Goal: Task Accomplishment & Management: Complete application form

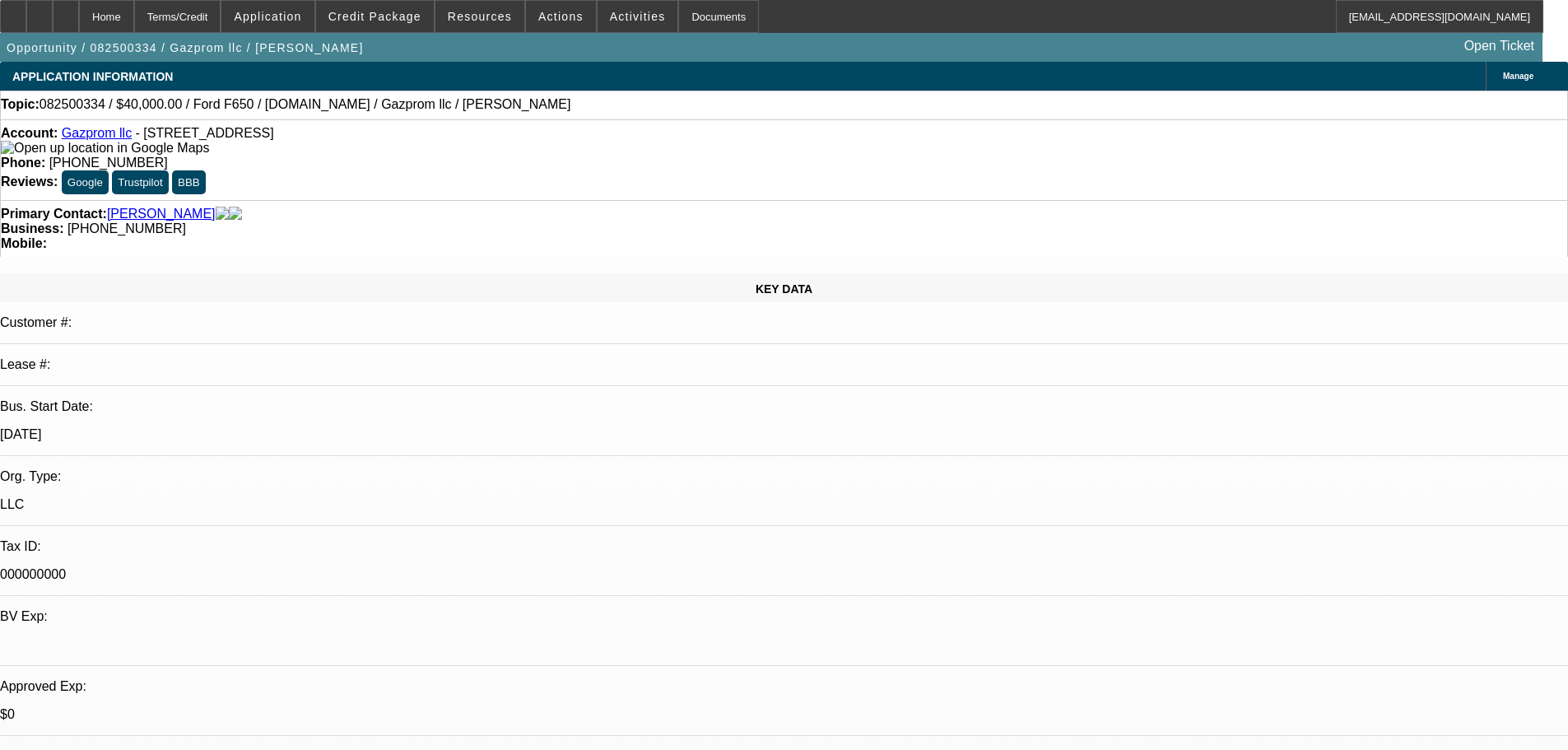
select select "0"
select select "0.1"
select select "4"
select select "0"
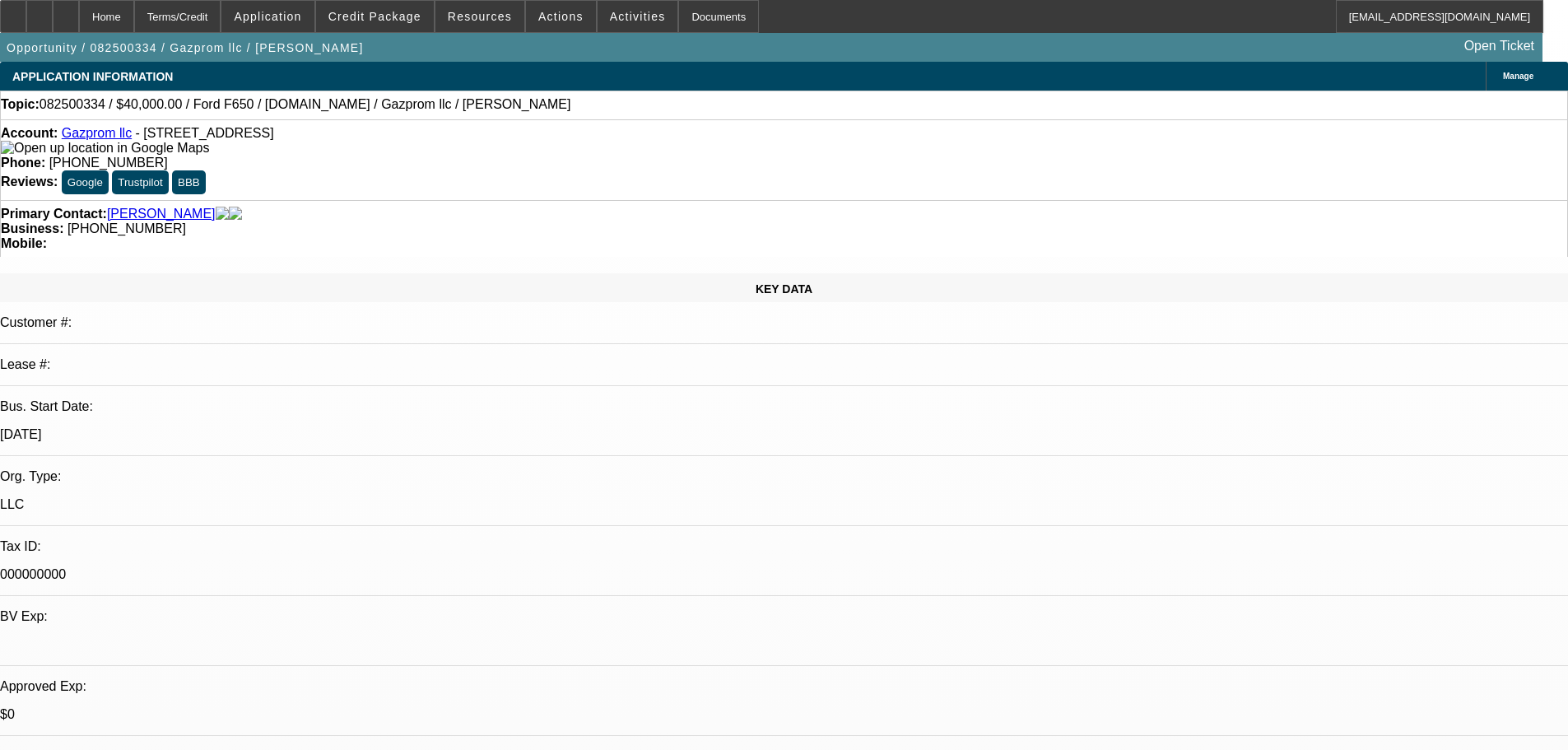
select select "0"
select select "0.1"
select select "4"
select select "0"
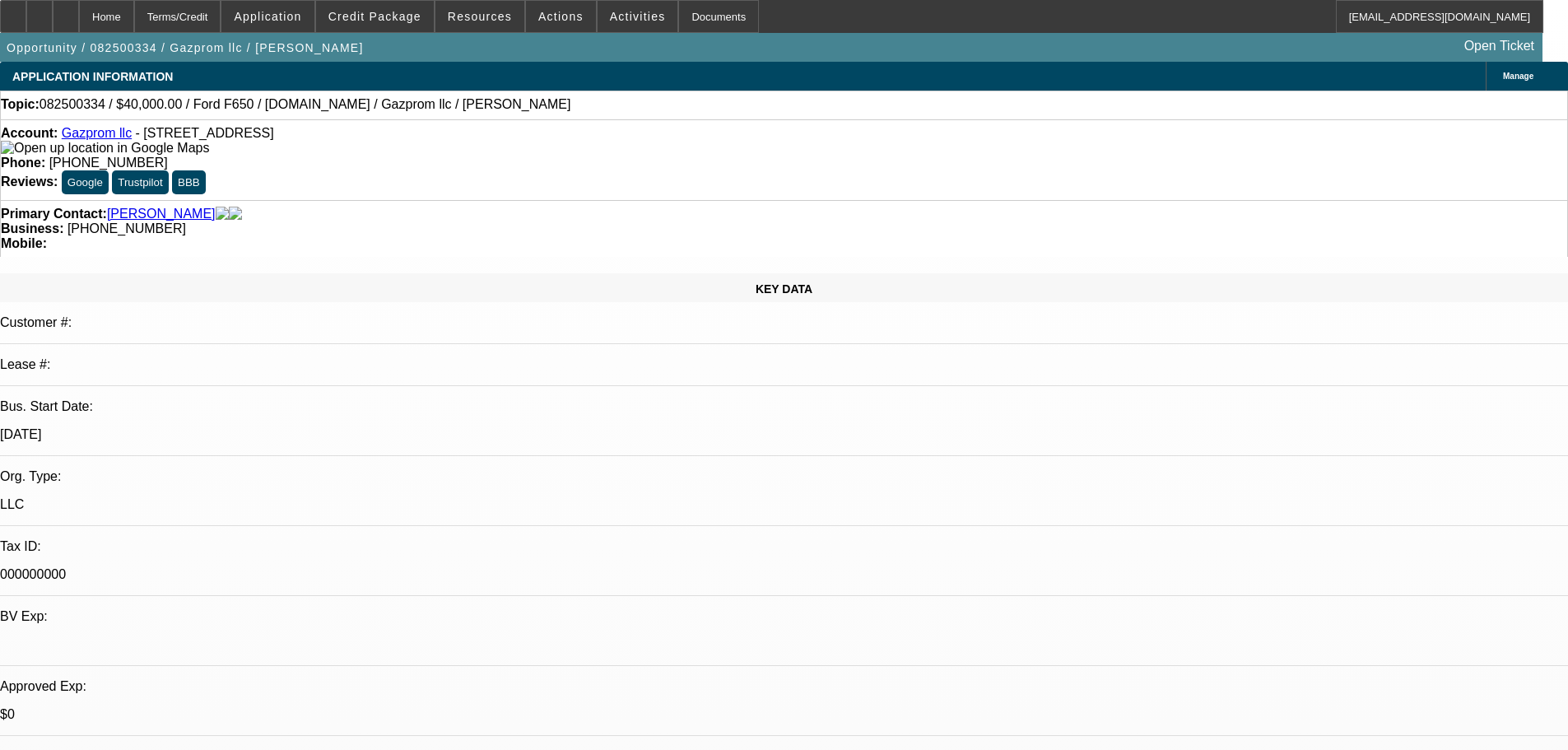
select select "0.1"
select select "4"
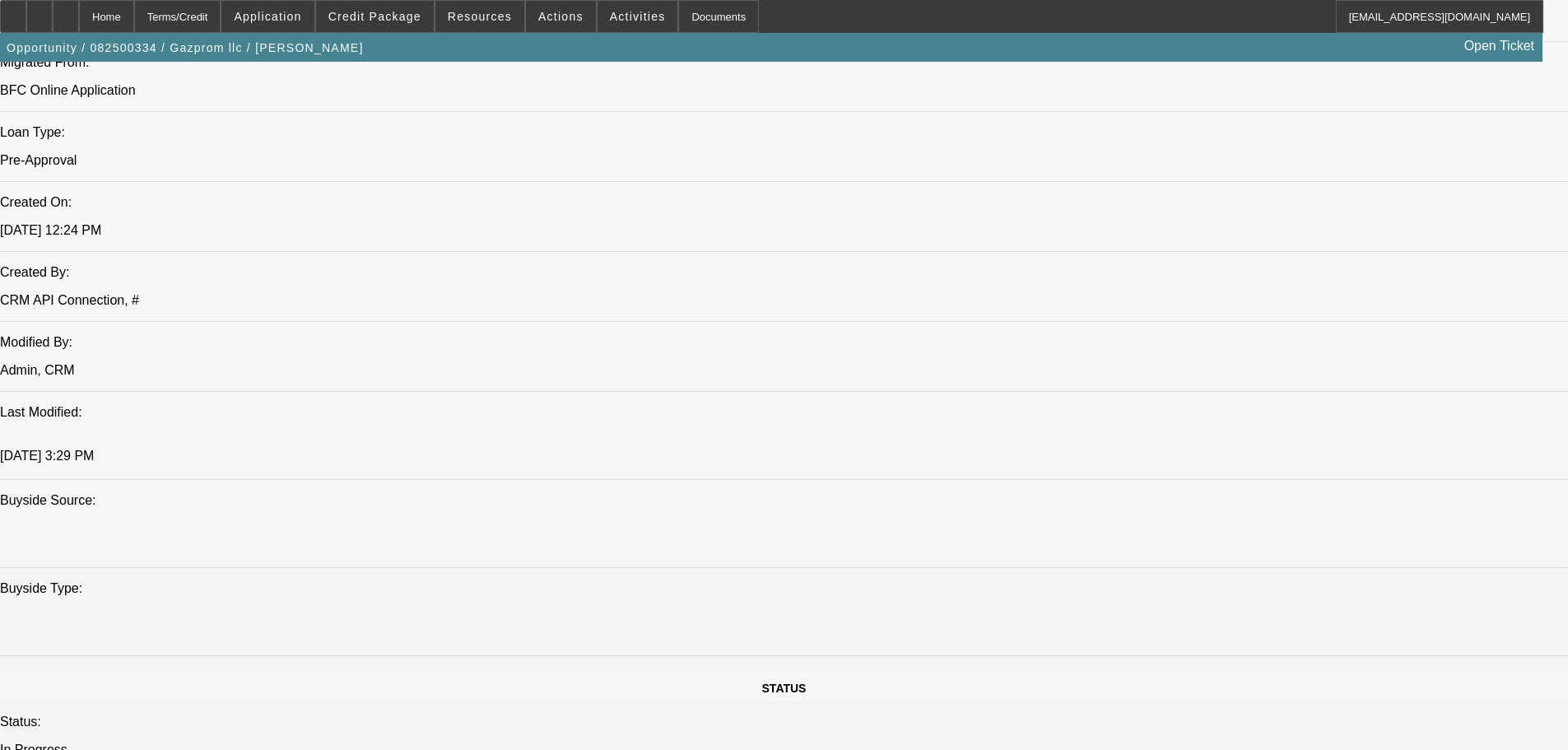
scroll to position [1399, 0]
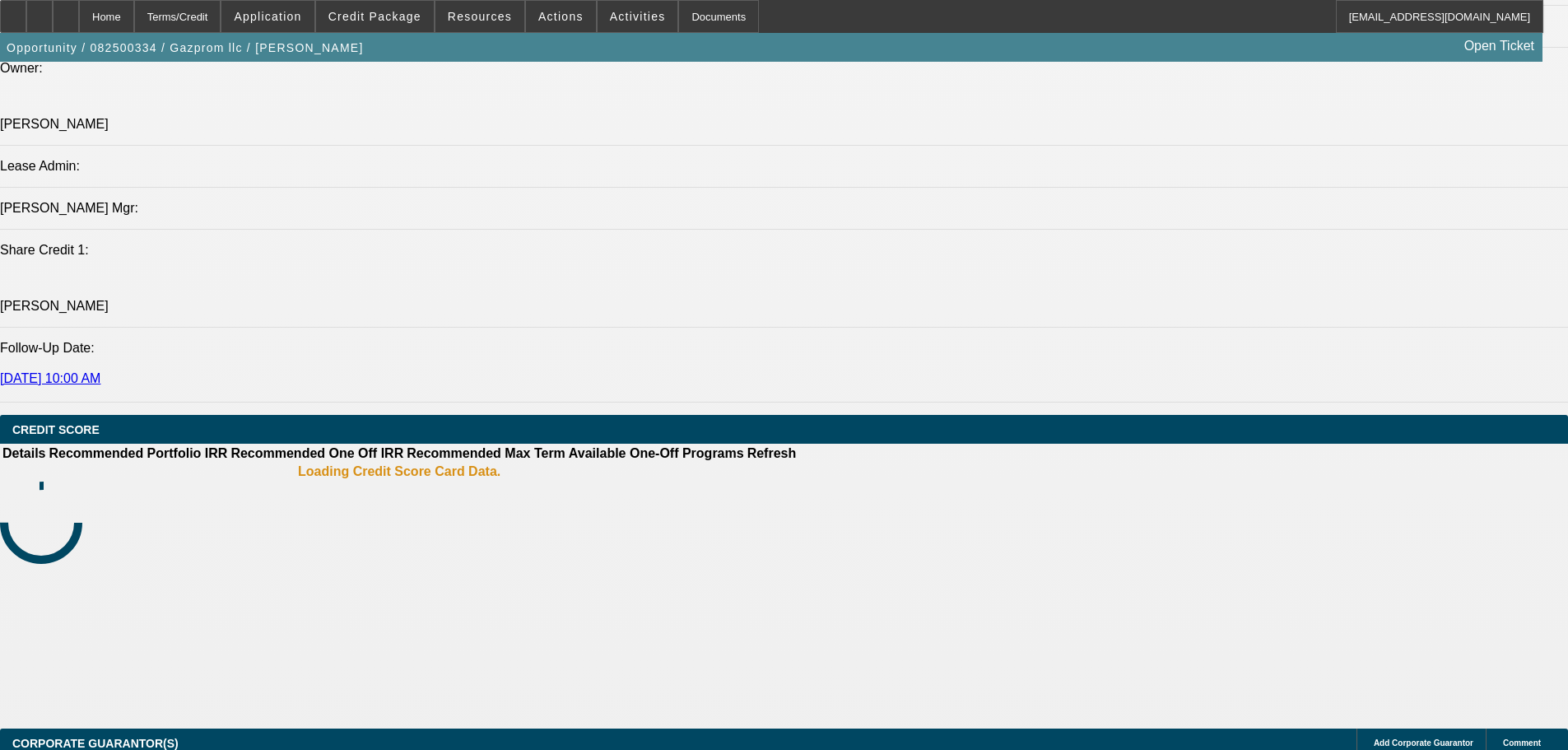
select select "0"
select select "0.1"
select select "4"
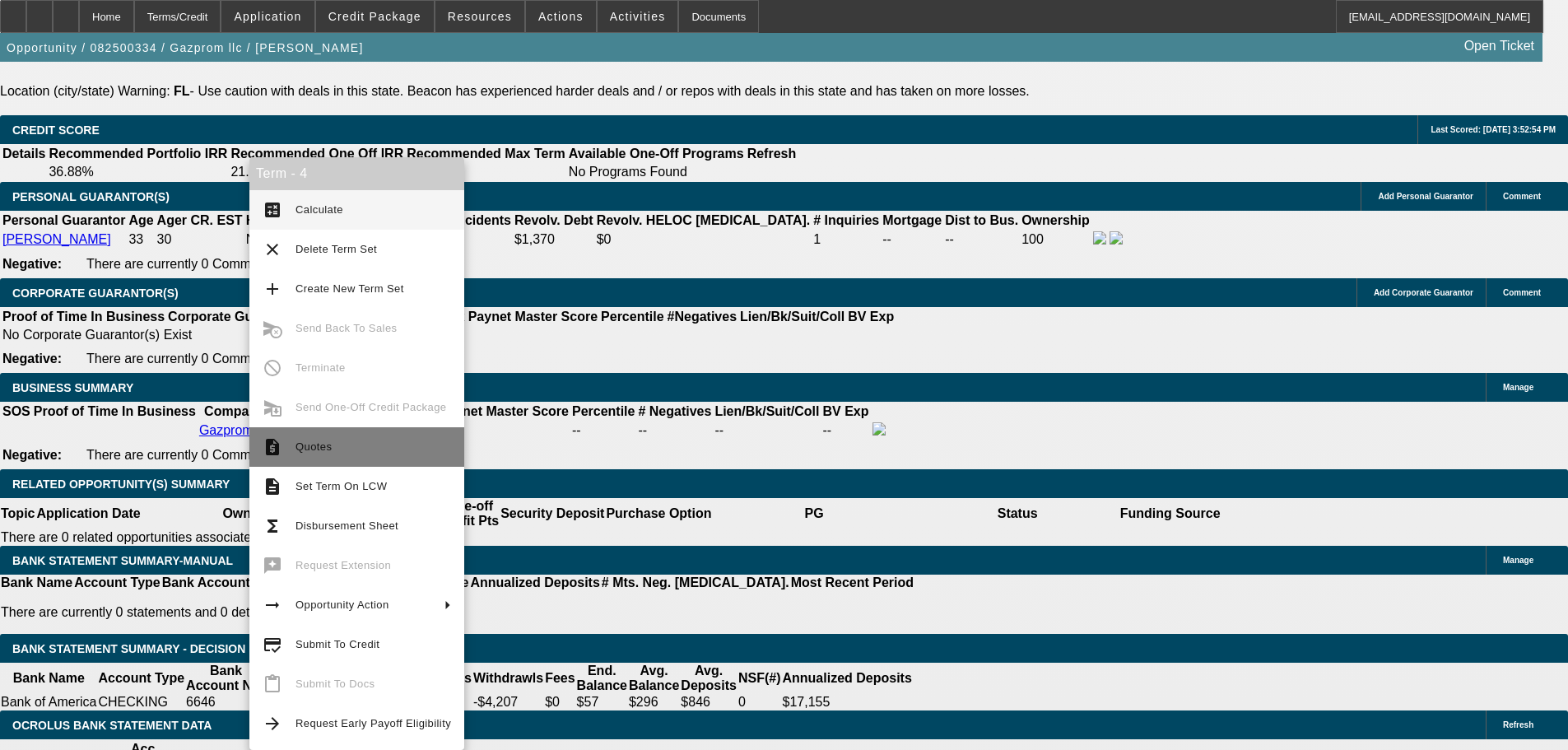
scroll to position [2671, 0]
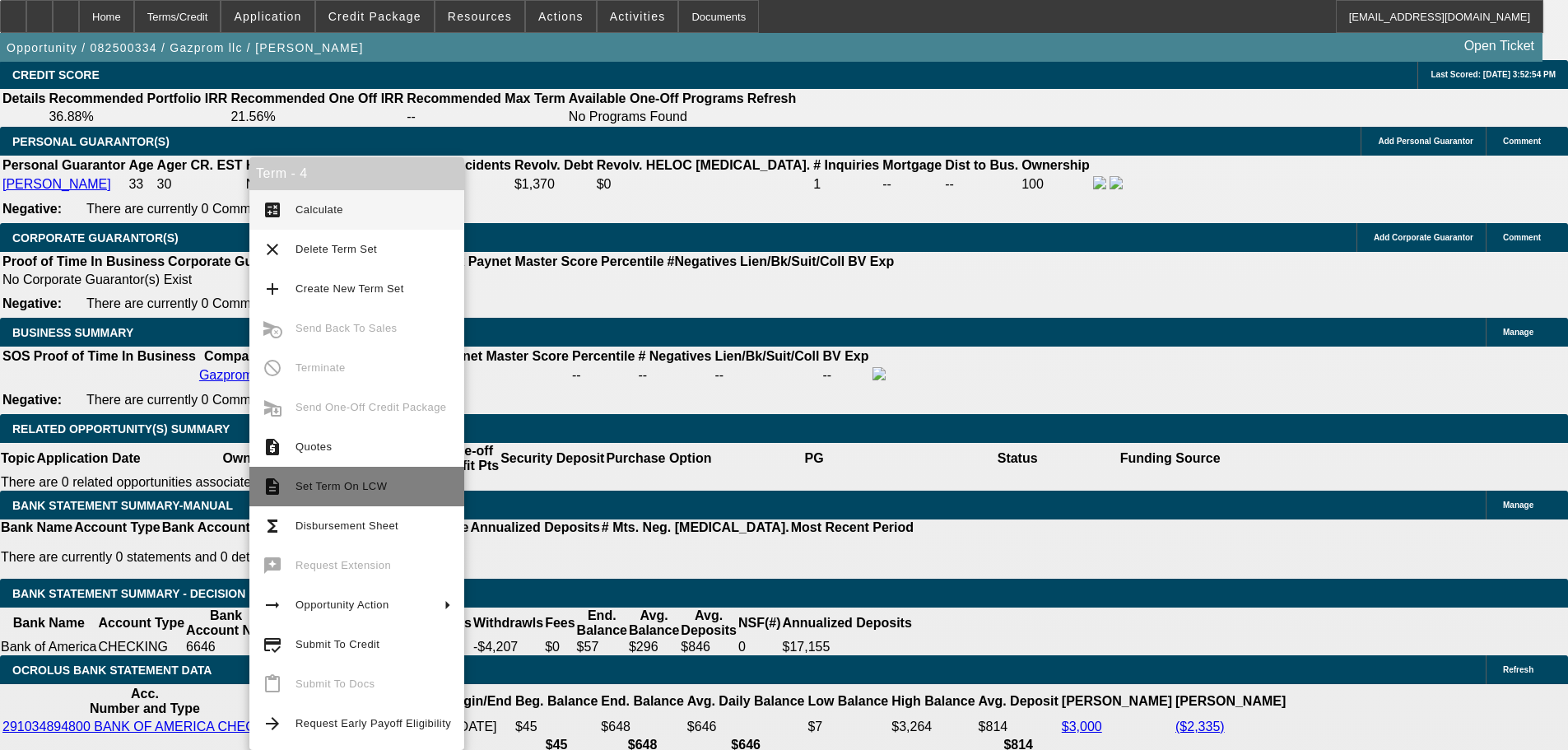
click at [371, 472] on button "description Set Term On LCW" at bounding box center [357, 486] width 215 height 40
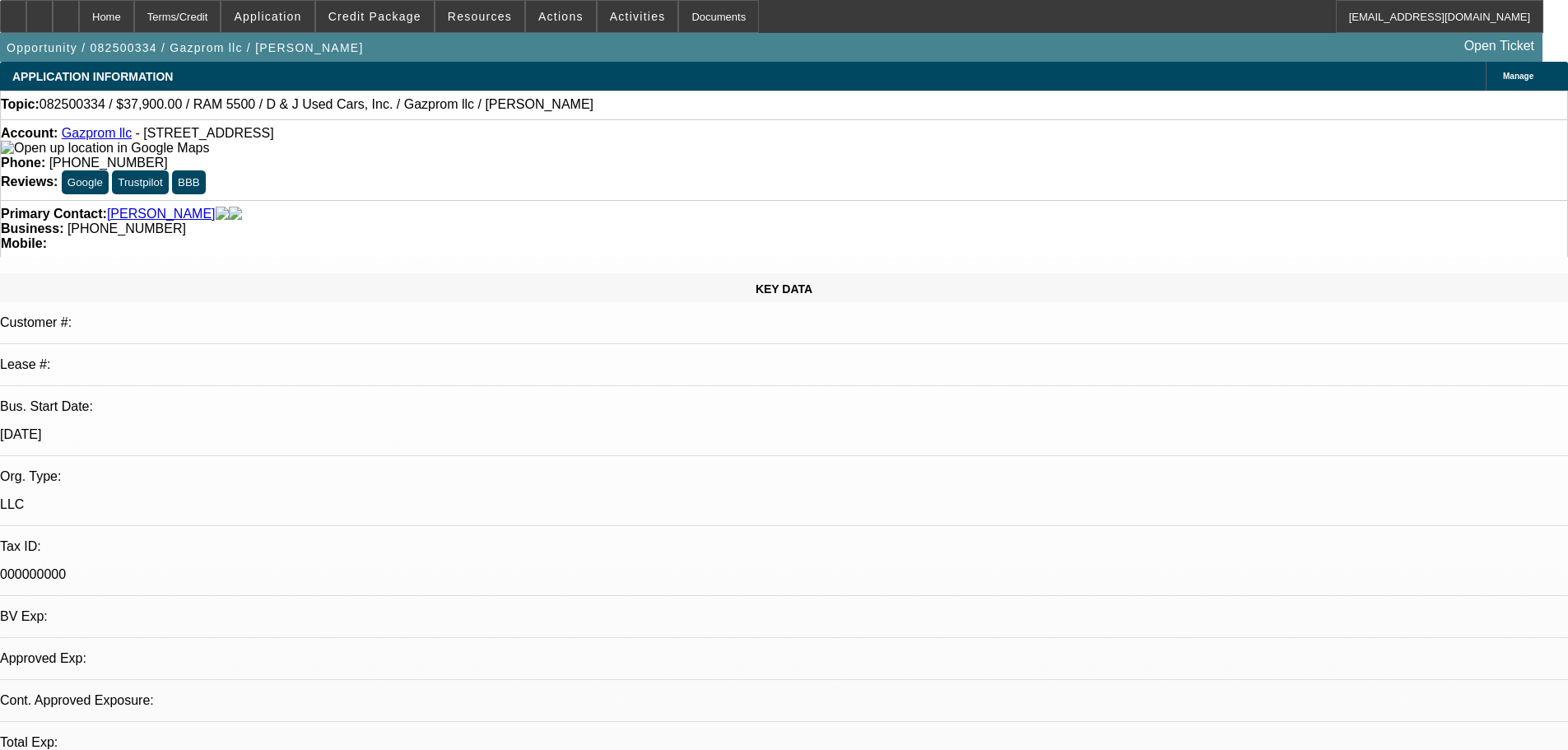
select select "0"
select select "0.1"
select select "4"
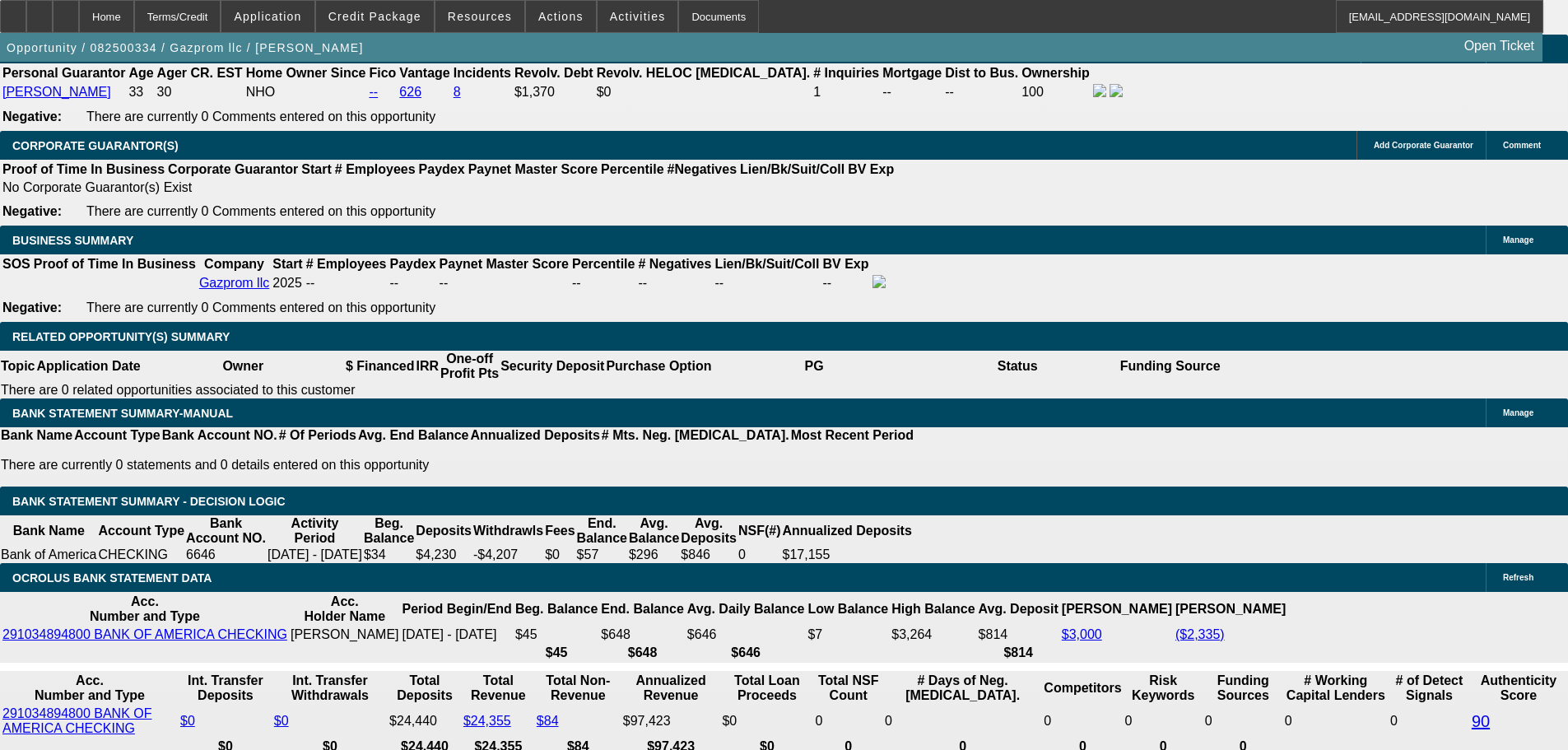
scroll to position [2798, 0]
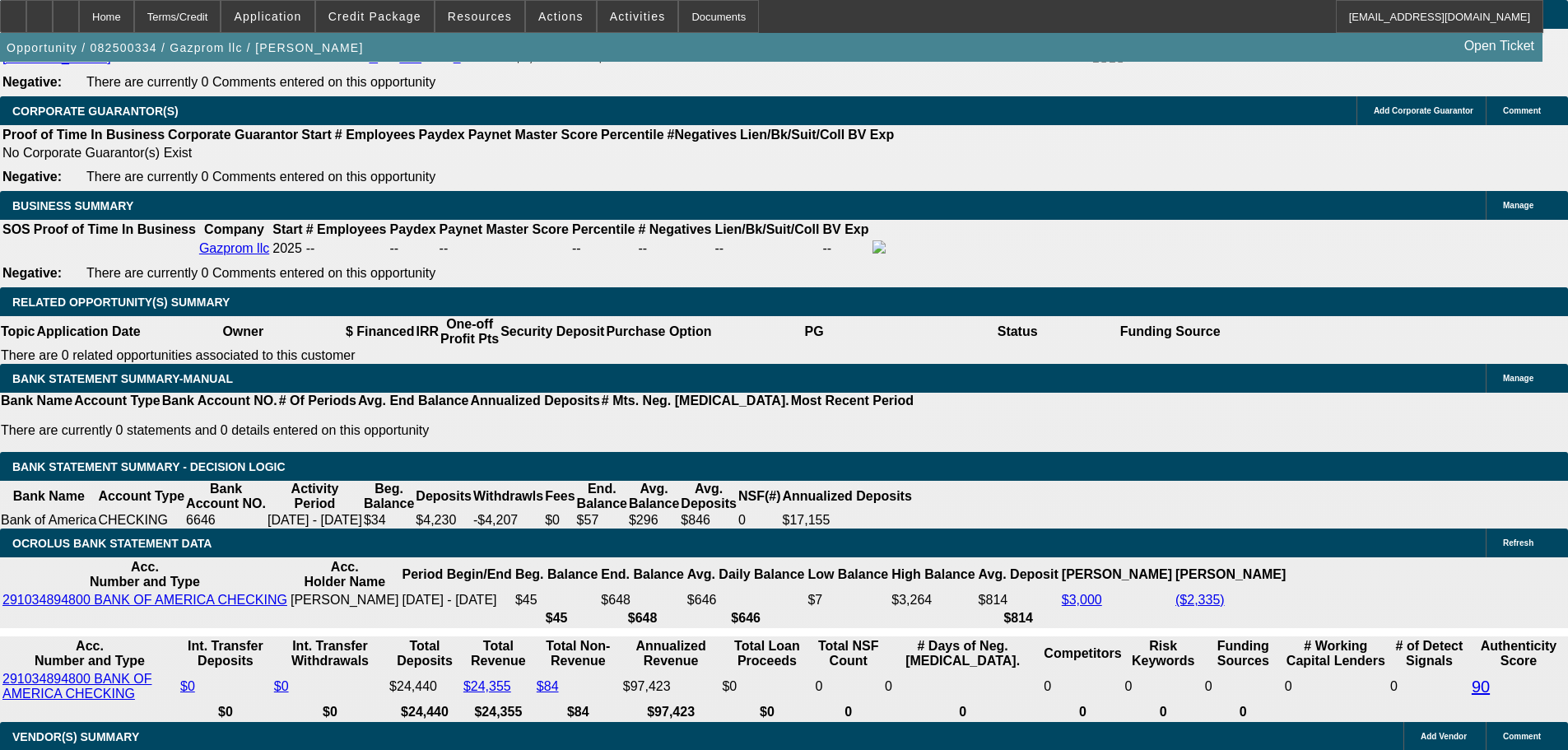
drag, startPoint x: 322, startPoint y: 441, endPoint x: 360, endPoint y: 442, distance: 38.0
type input "UNKNOWN"
type input "36"
type input "$1,567.68"
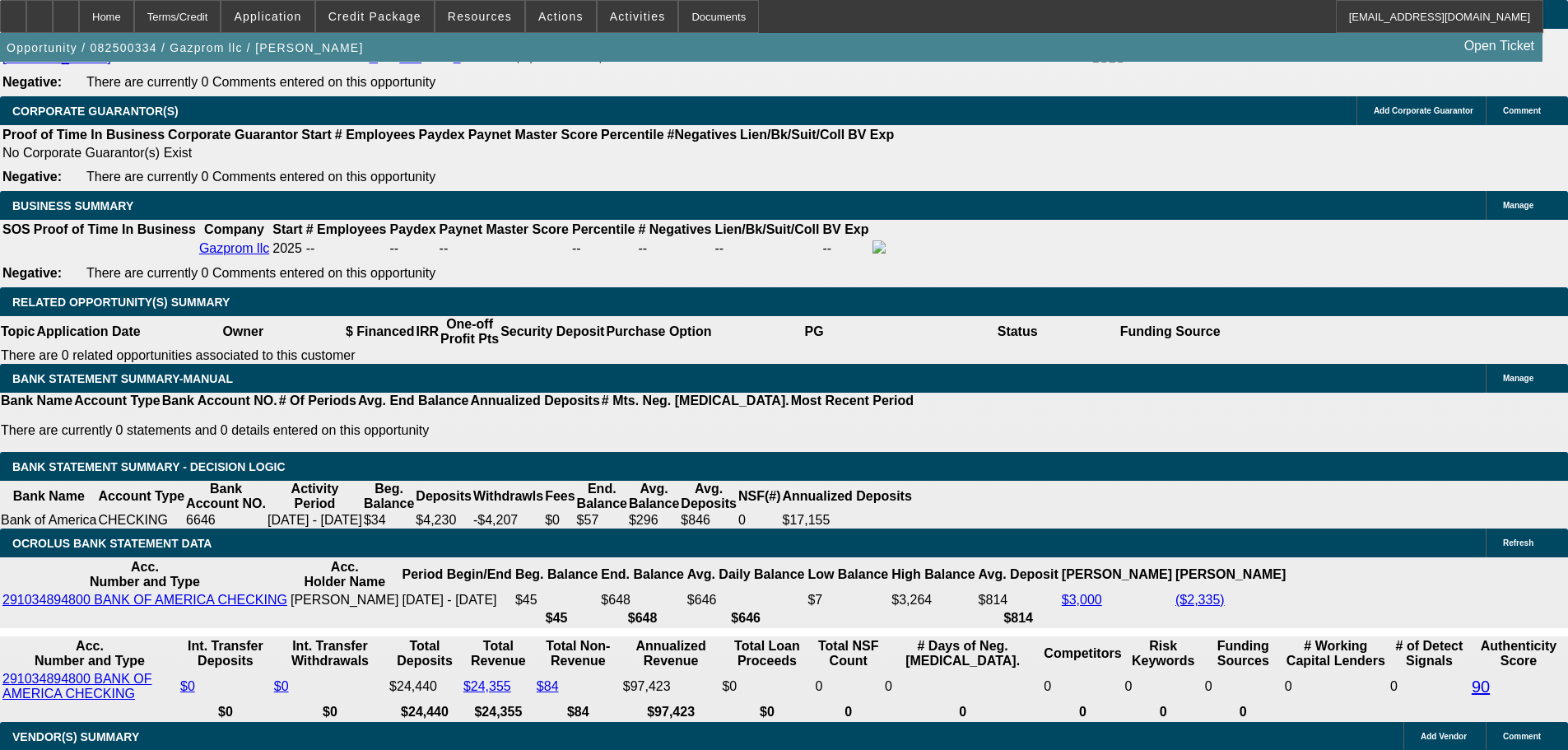
type input "36"
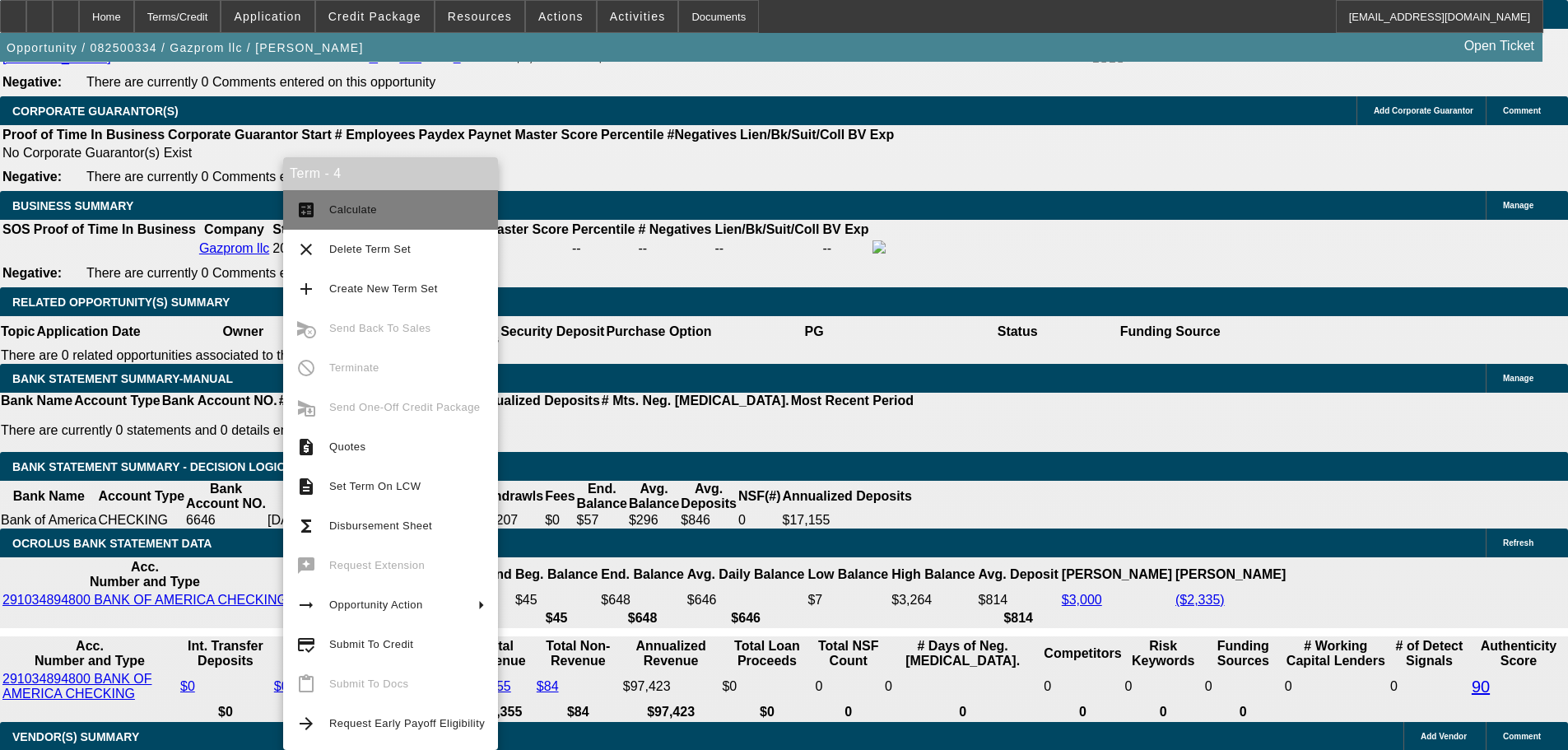
click at [378, 206] on span "Calculate" at bounding box center [407, 210] width 156 height 20
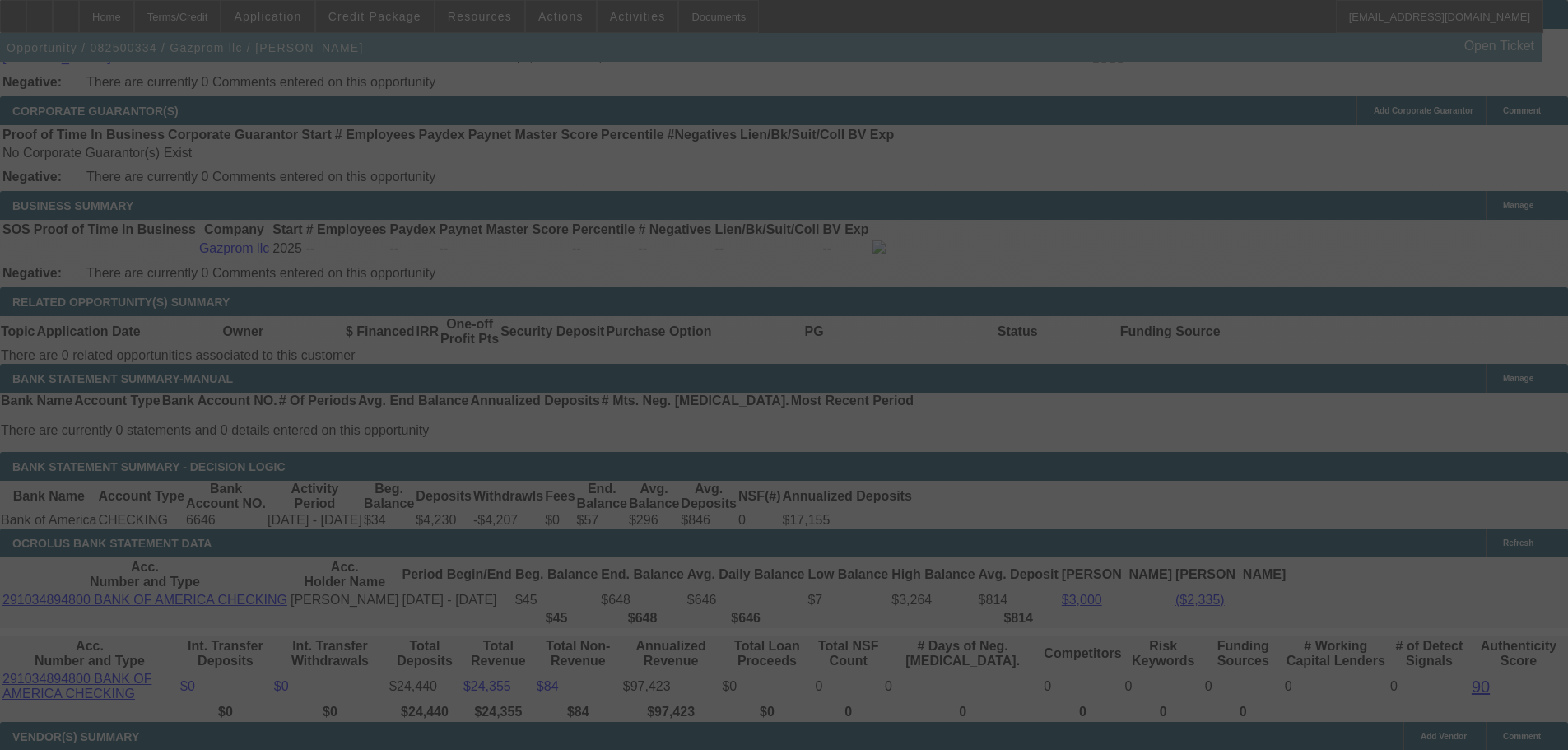
select select "0"
select select "0.1"
select select "4"
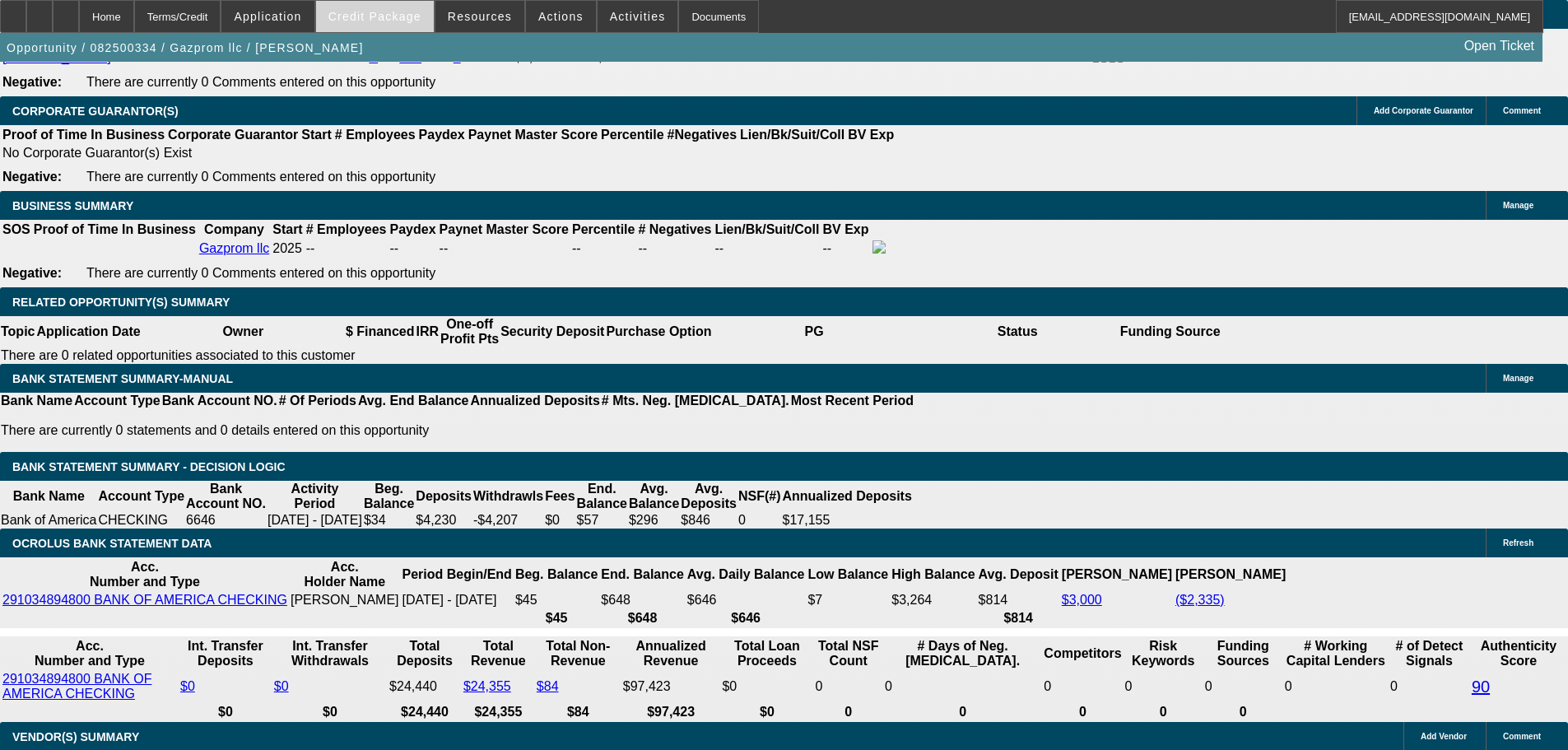
click at [402, 13] on span "Credit Package" at bounding box center [375, 16] width 93 height 13
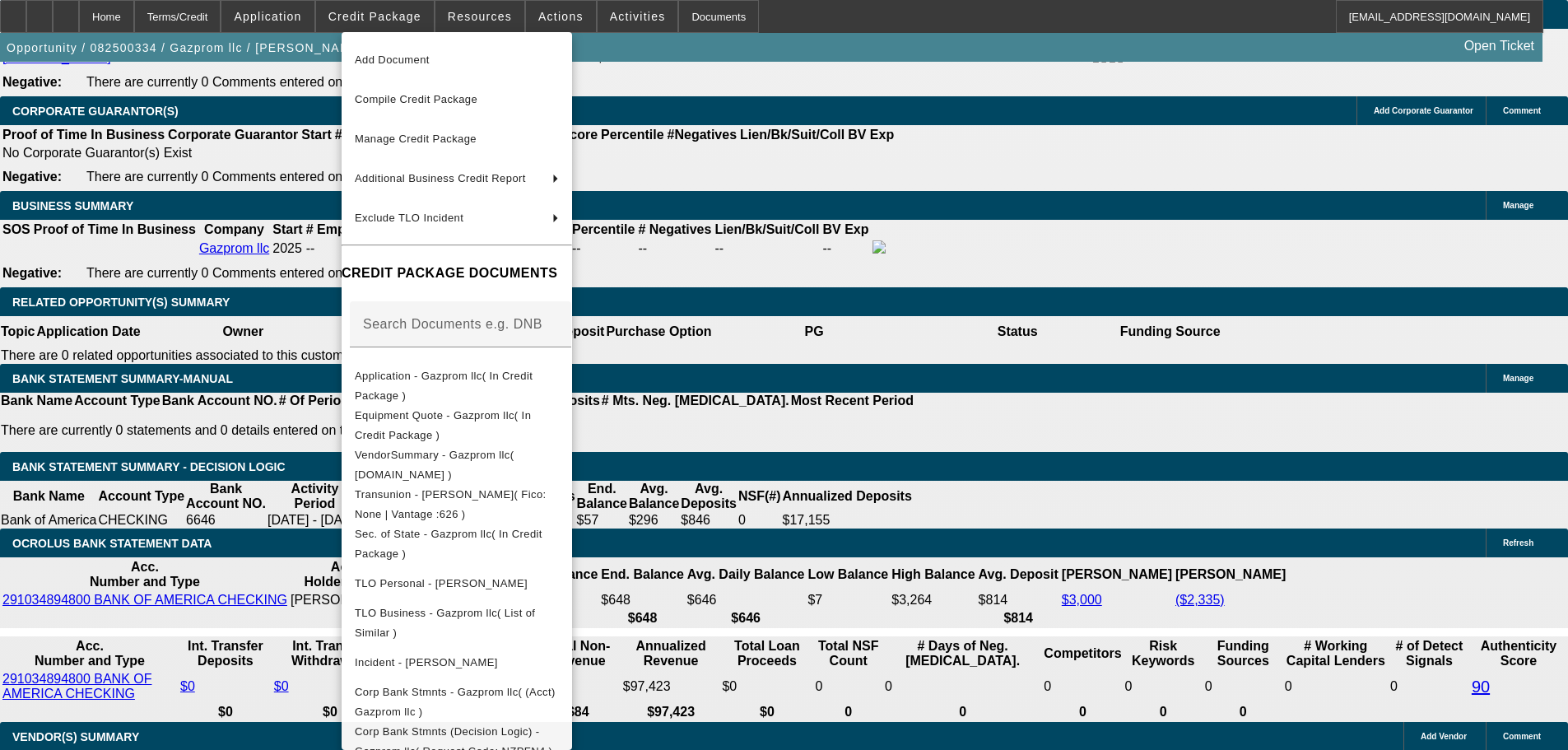
scroll to position [90, 0]
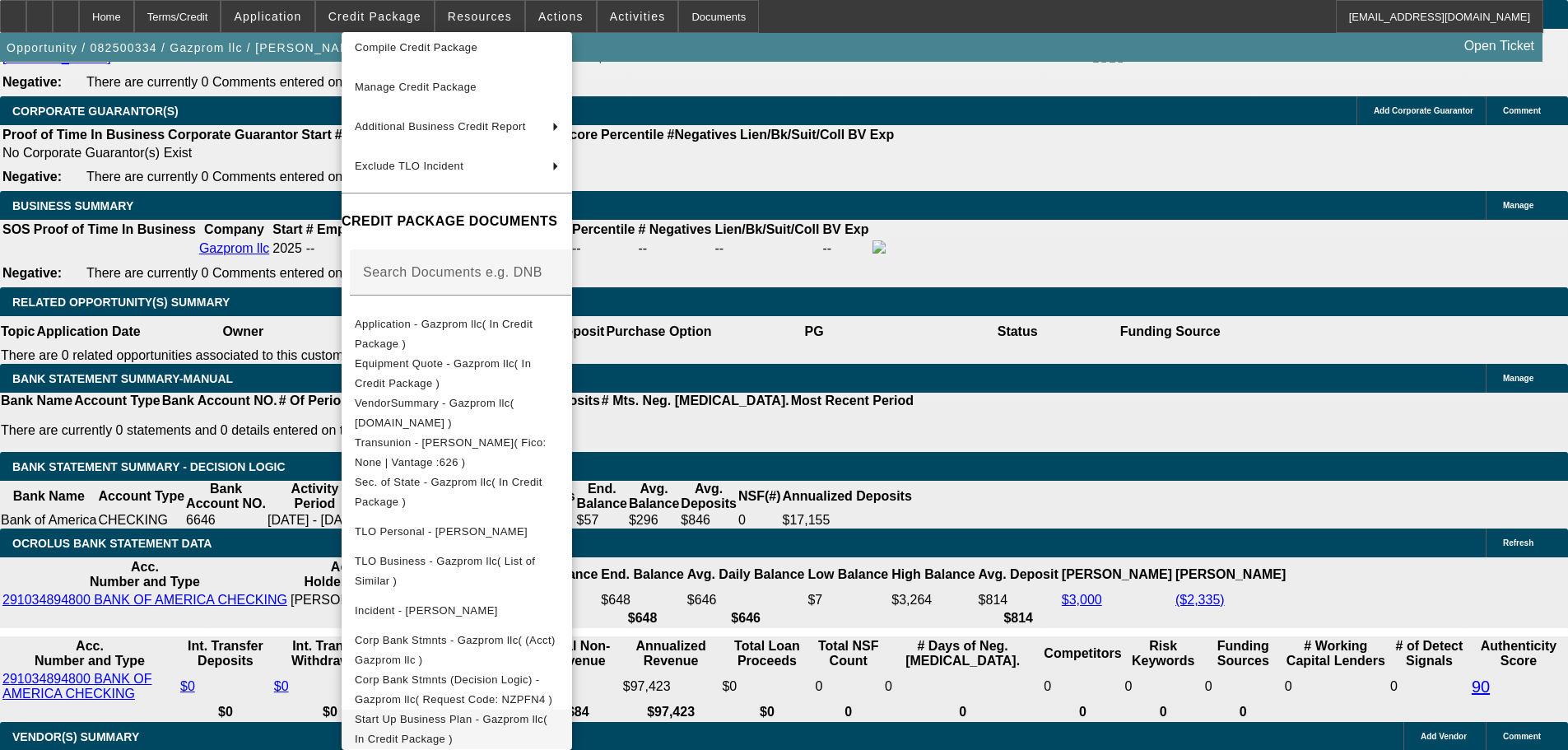
click at [547, 723] on span "Start Up Business Plan - Gazprom llc( In Credit Package )" at bounding box center [450, 729] width 193 height 32
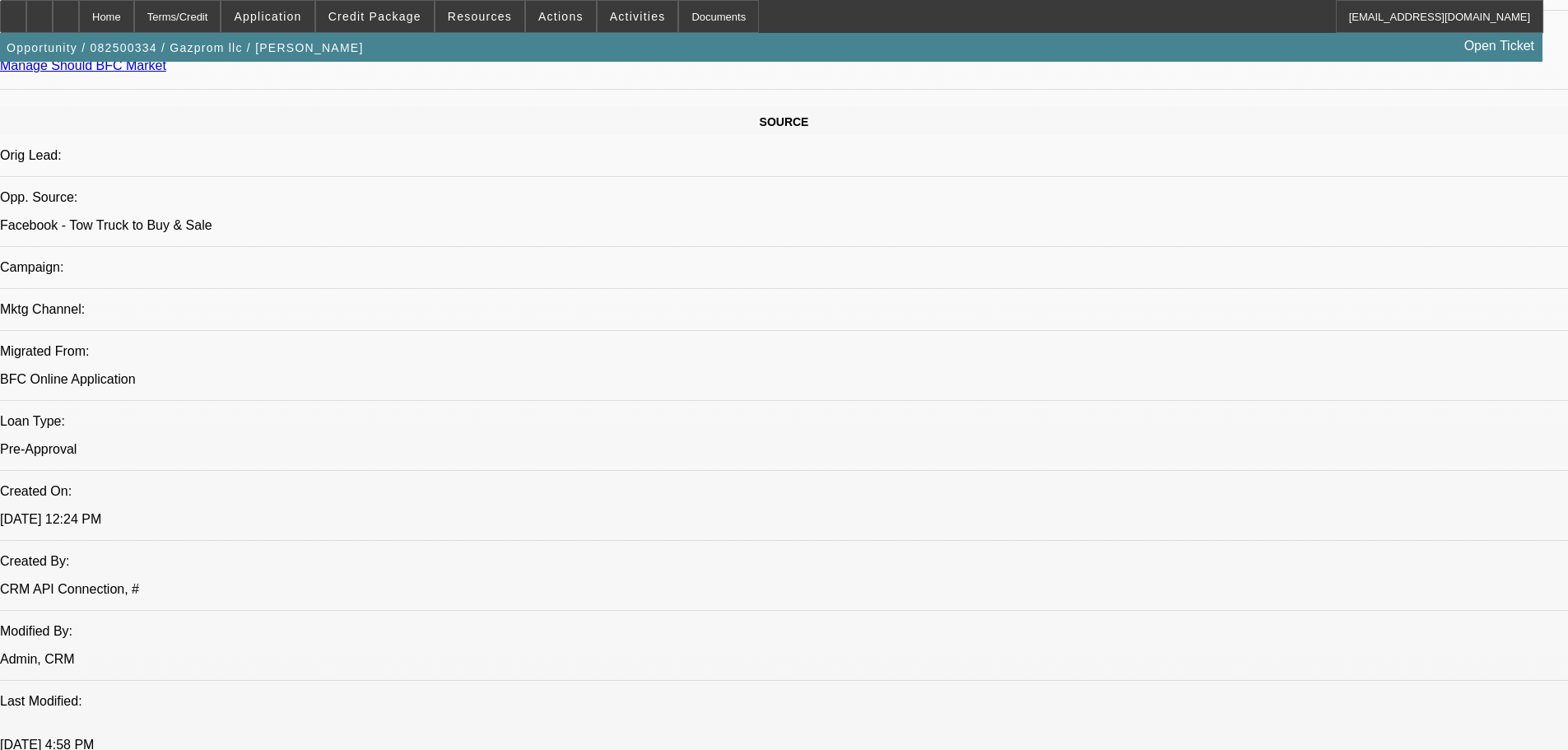
scroll to position [741, 0]
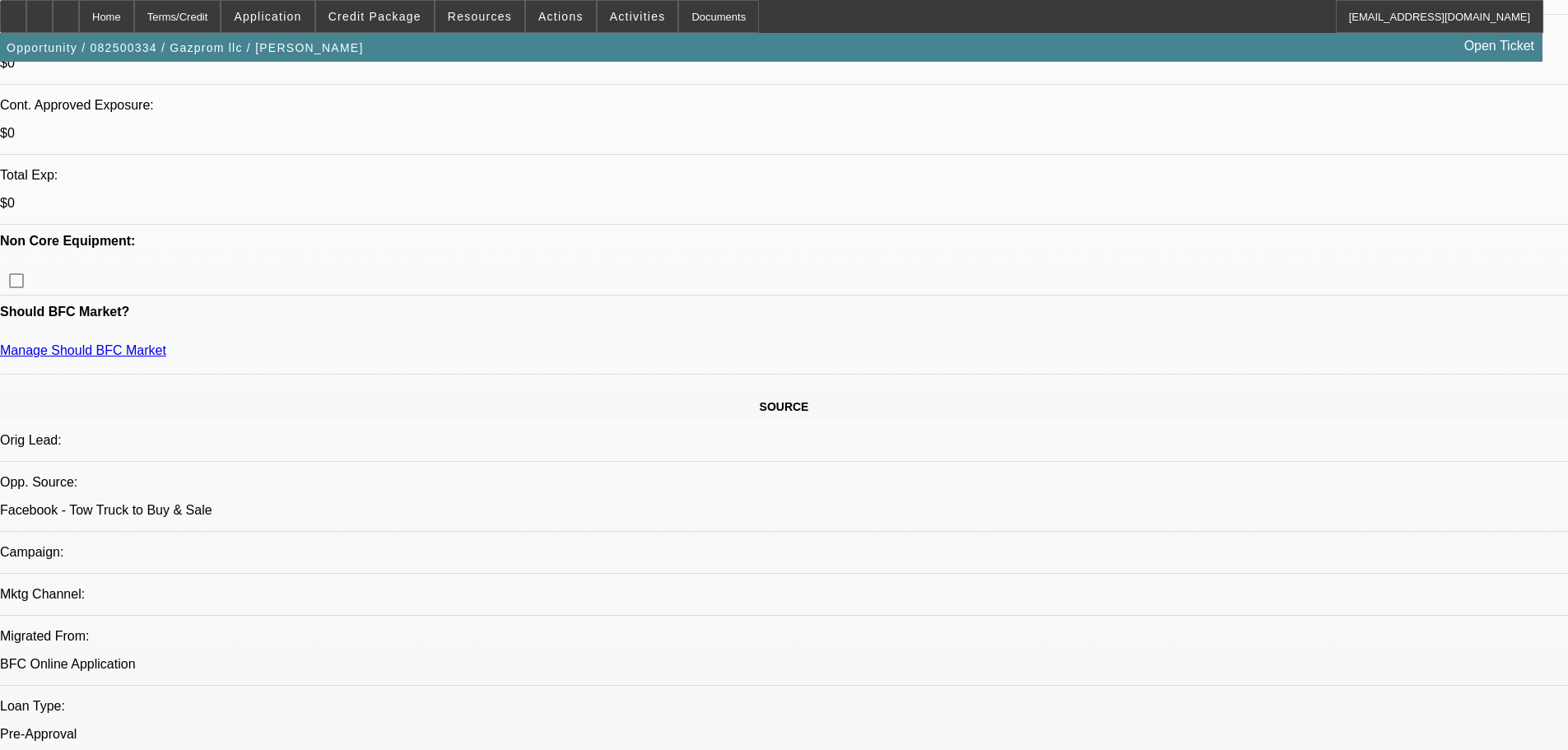
scroll to position [493, 0]
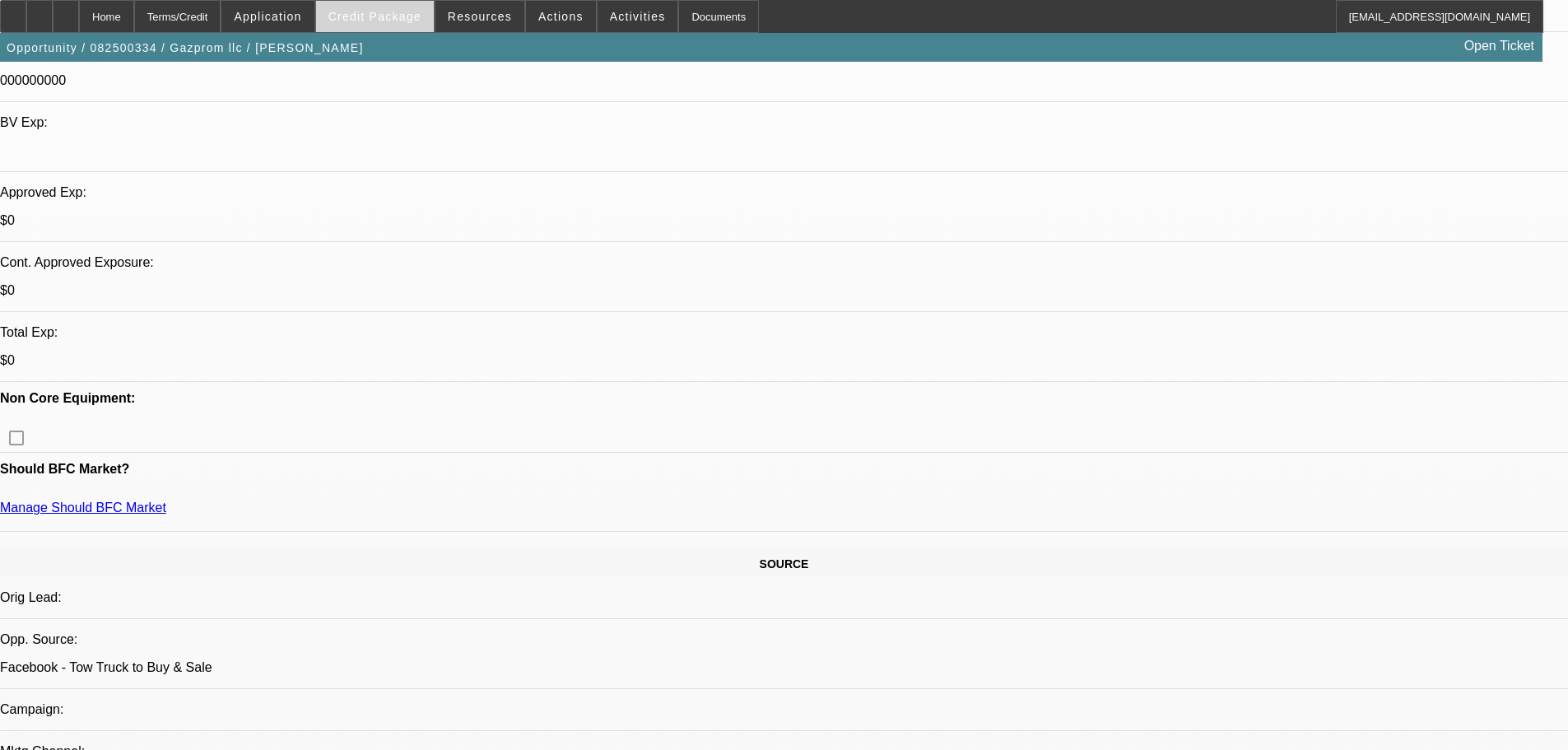
click at [404, 16] on span "Credit Package" at bounding box center [375, 16] width 93 height 13
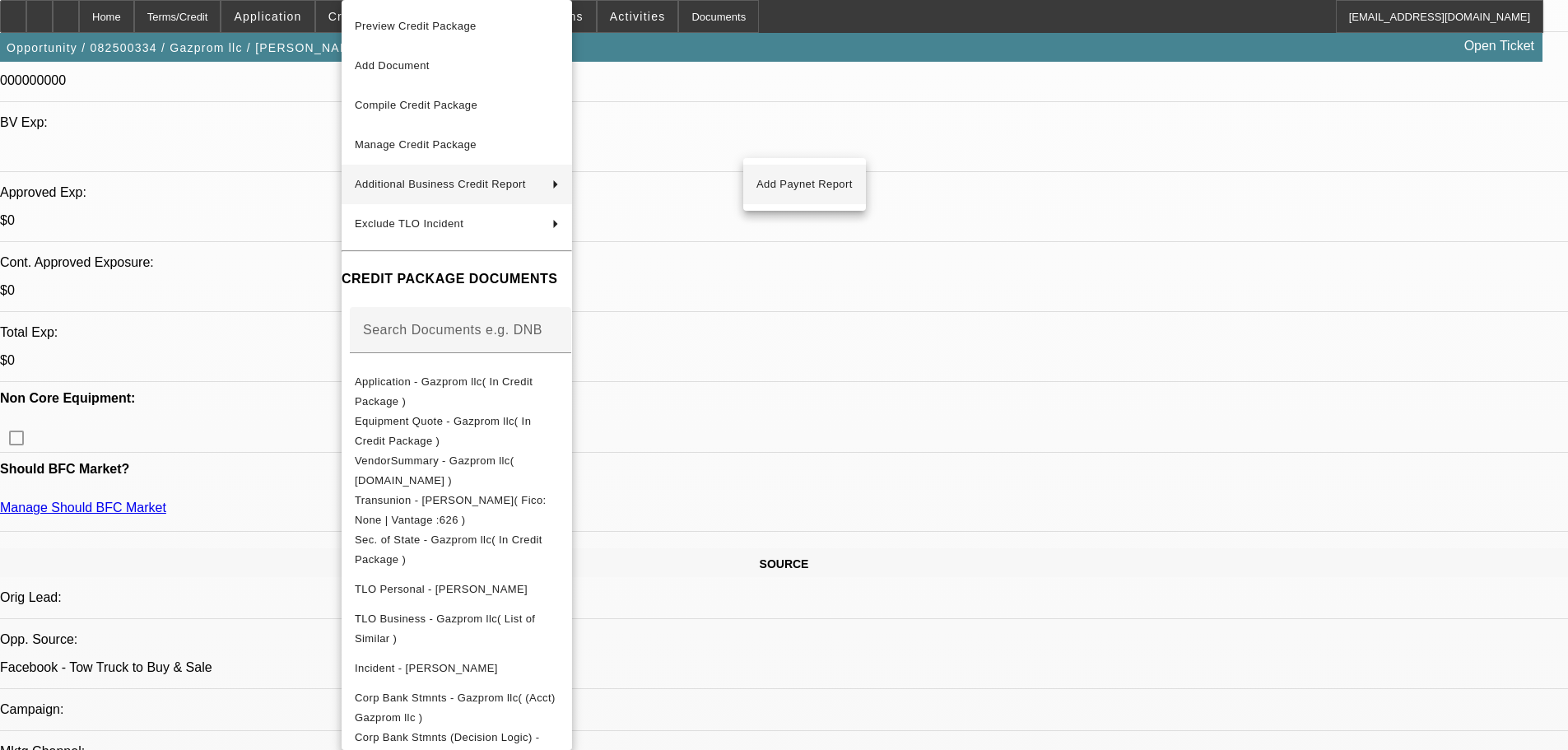
click at [804, 183] on span "Add Paynet Report" at bounding box center [804, 185] width 96 height 20
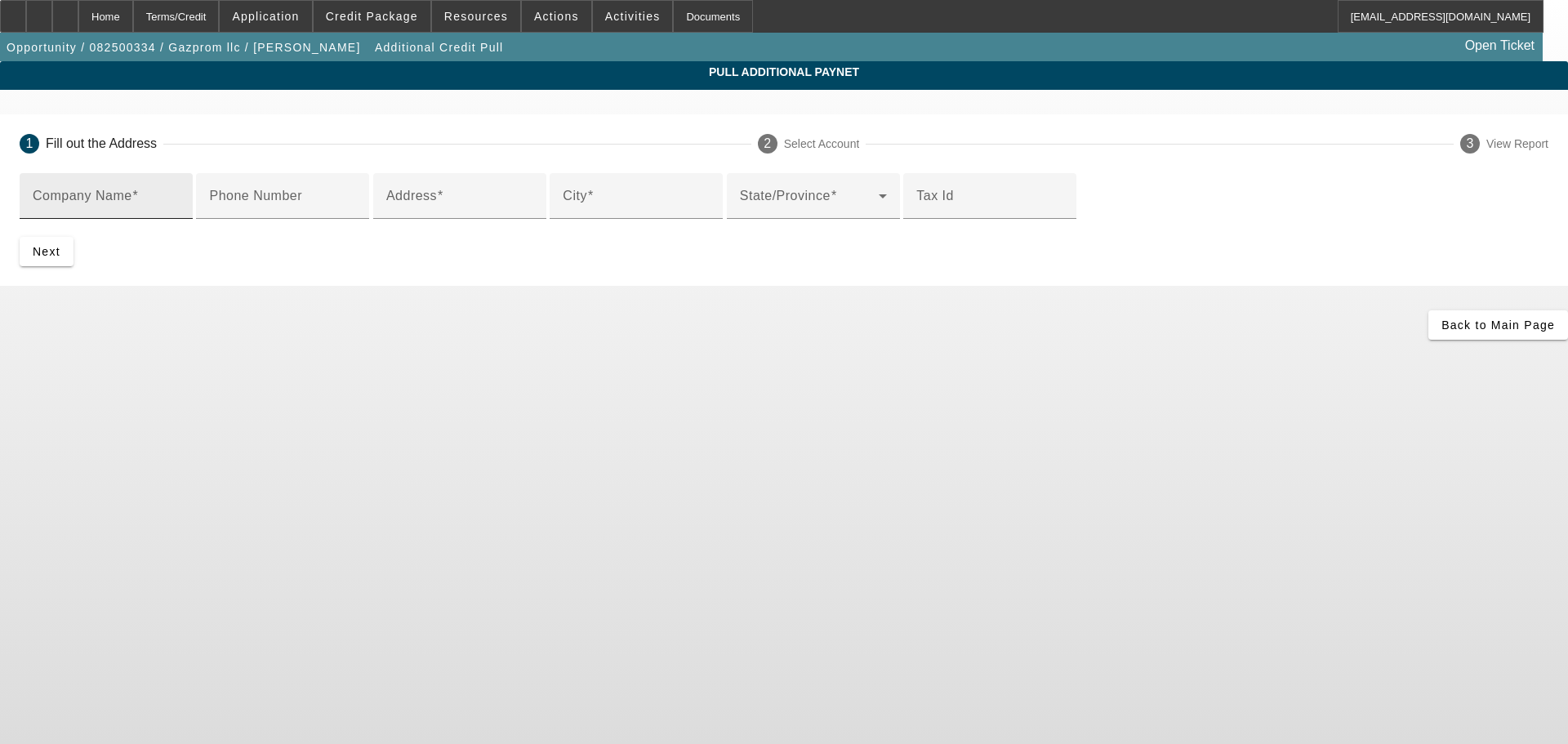
click at [133, 197] on mat-label "Company Name" at bounding box center [82, 195] width 100 height 14
click at [179, 197] on input "Company Name" at bounding box center [106, 202] width 147 height 20
type input "larionov llc"
click at [448, 212] on input "Address" at bounding box center [460, 202] width 147 height 20
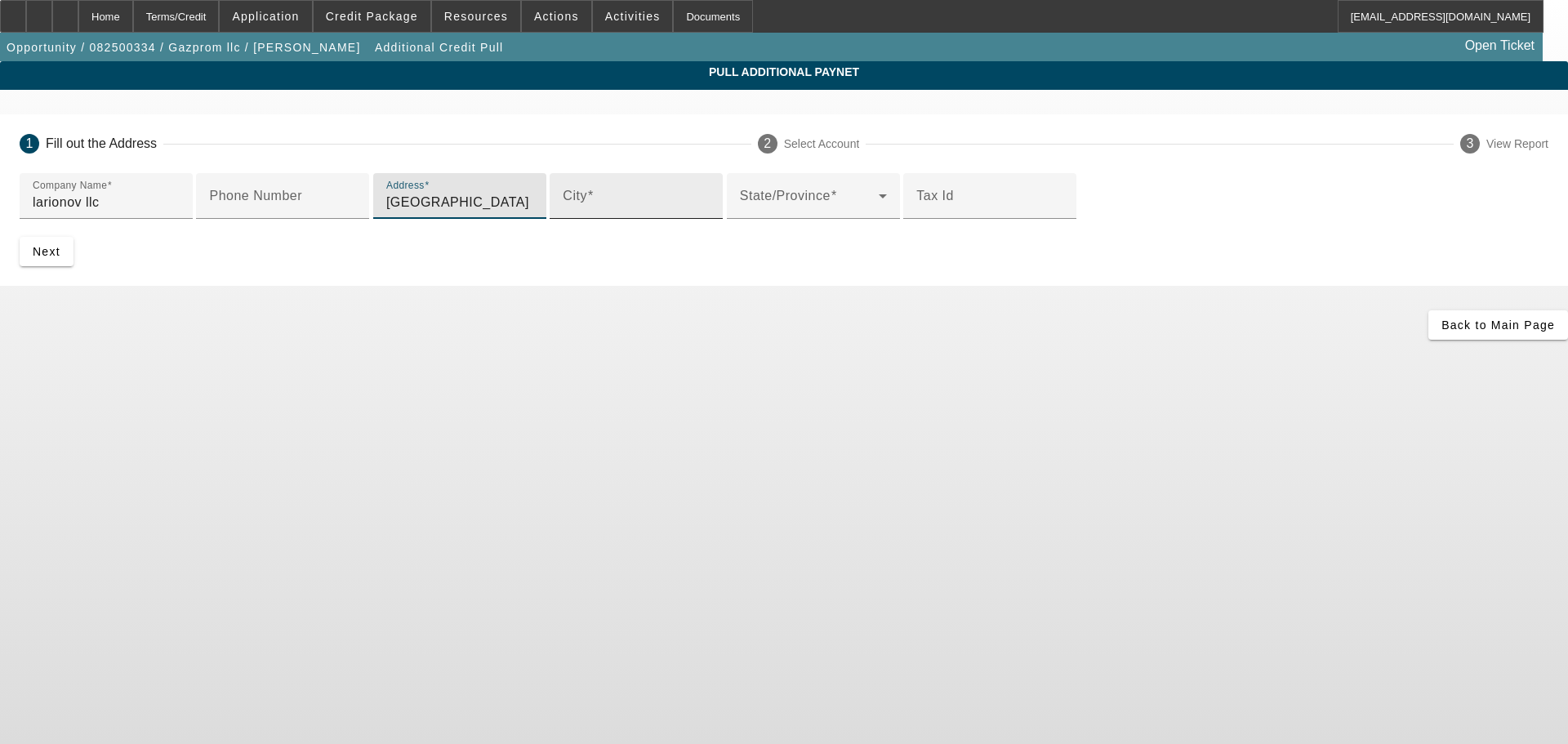
type input "1637 cleveland street"
click at [563, 212] on input "City" at bounding box center [636, 202] width 147 height 20
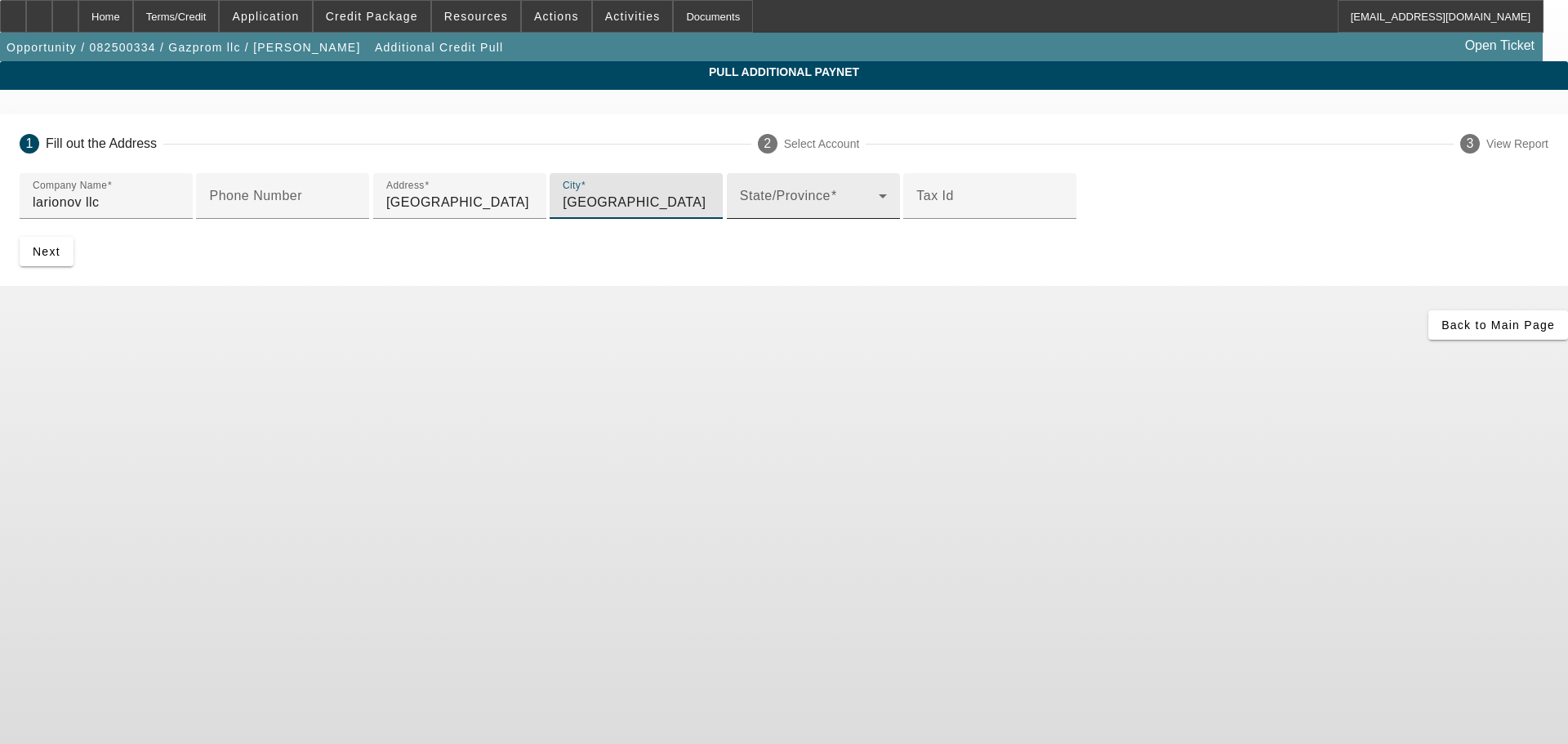
type input "hollywood"
click at [740, 212] on span at bounding box center [810, 202] width 139 height 20
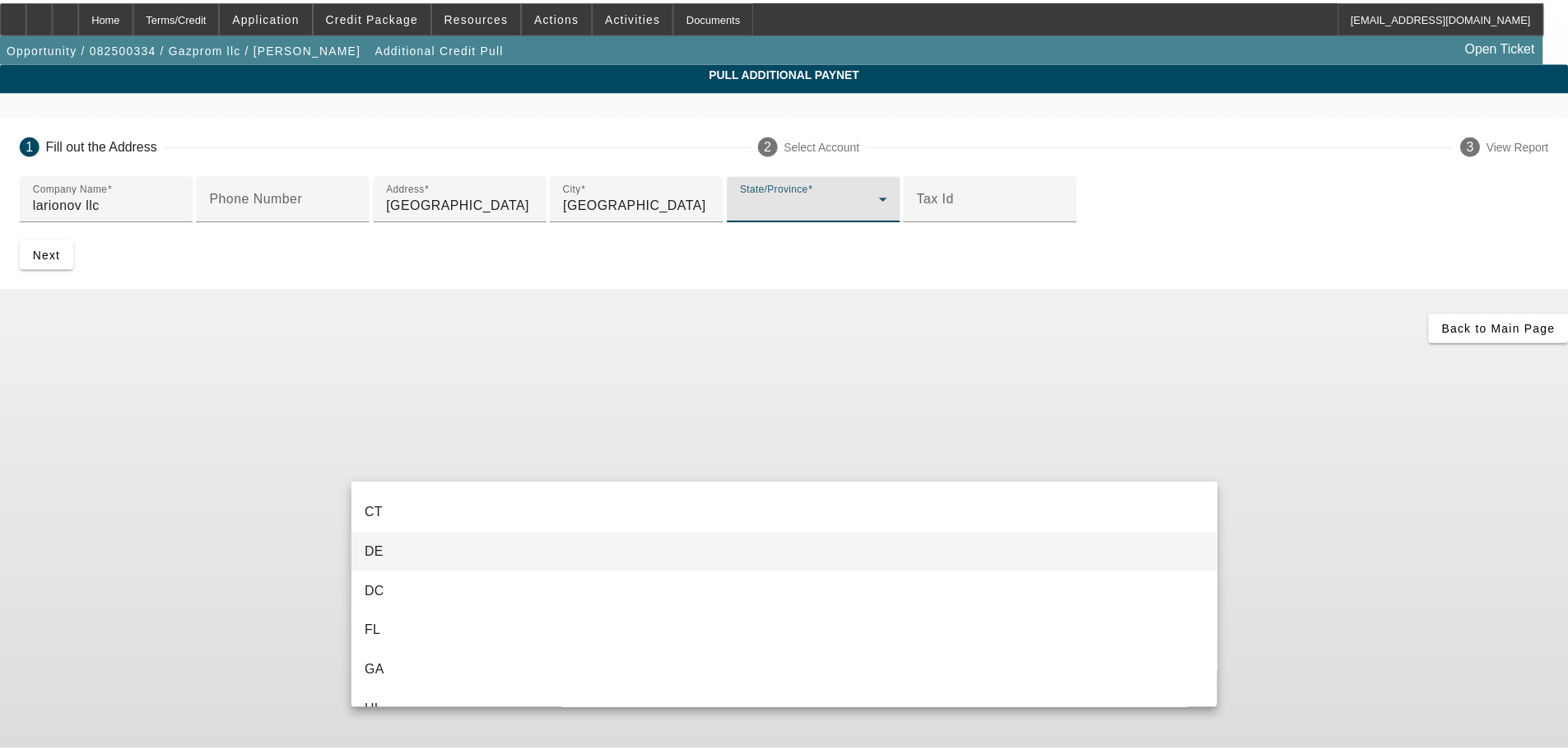
scroll to position [247, 0]
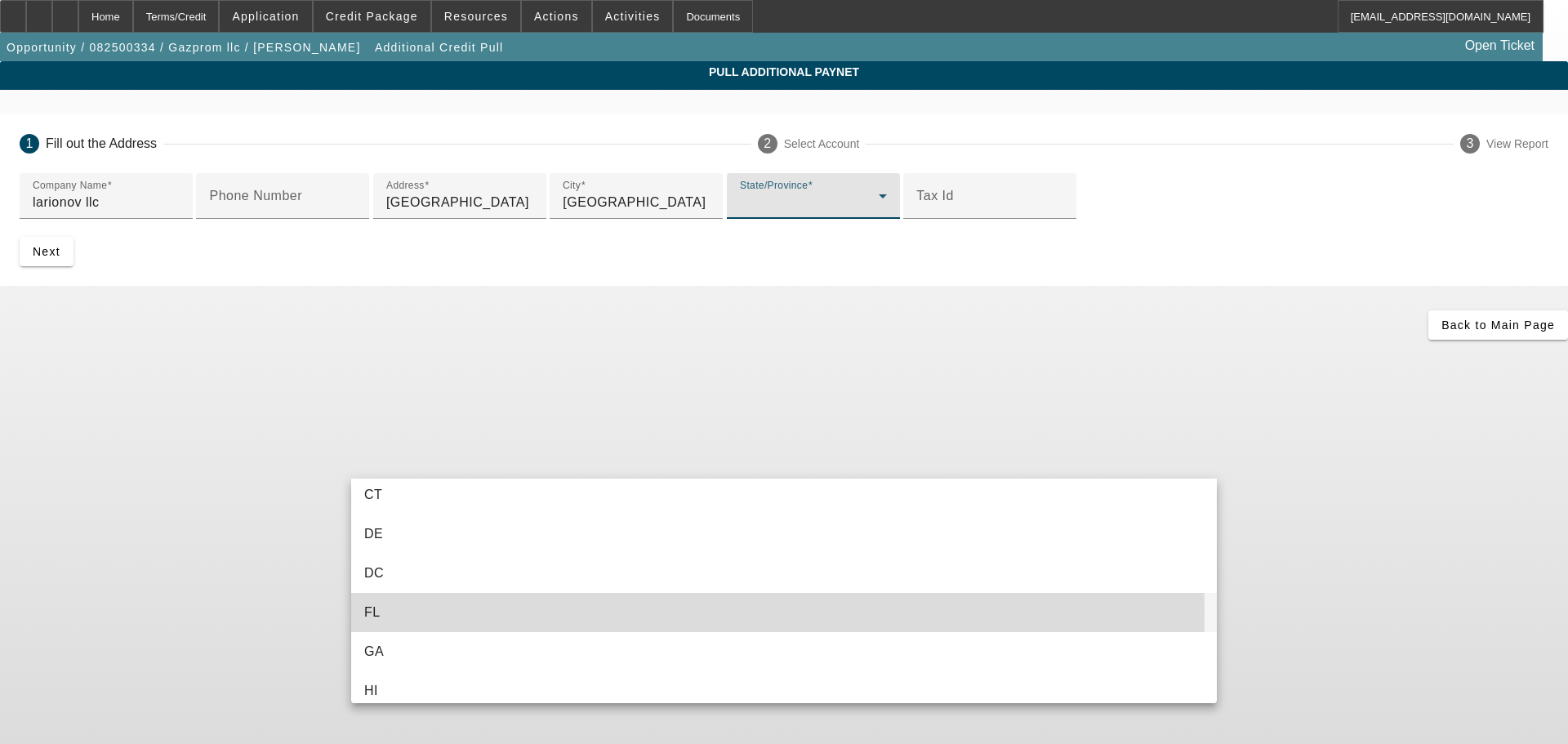
click at [411, 614] on mat-option "FL" at bounding box center [784, 612] width 866 height 40
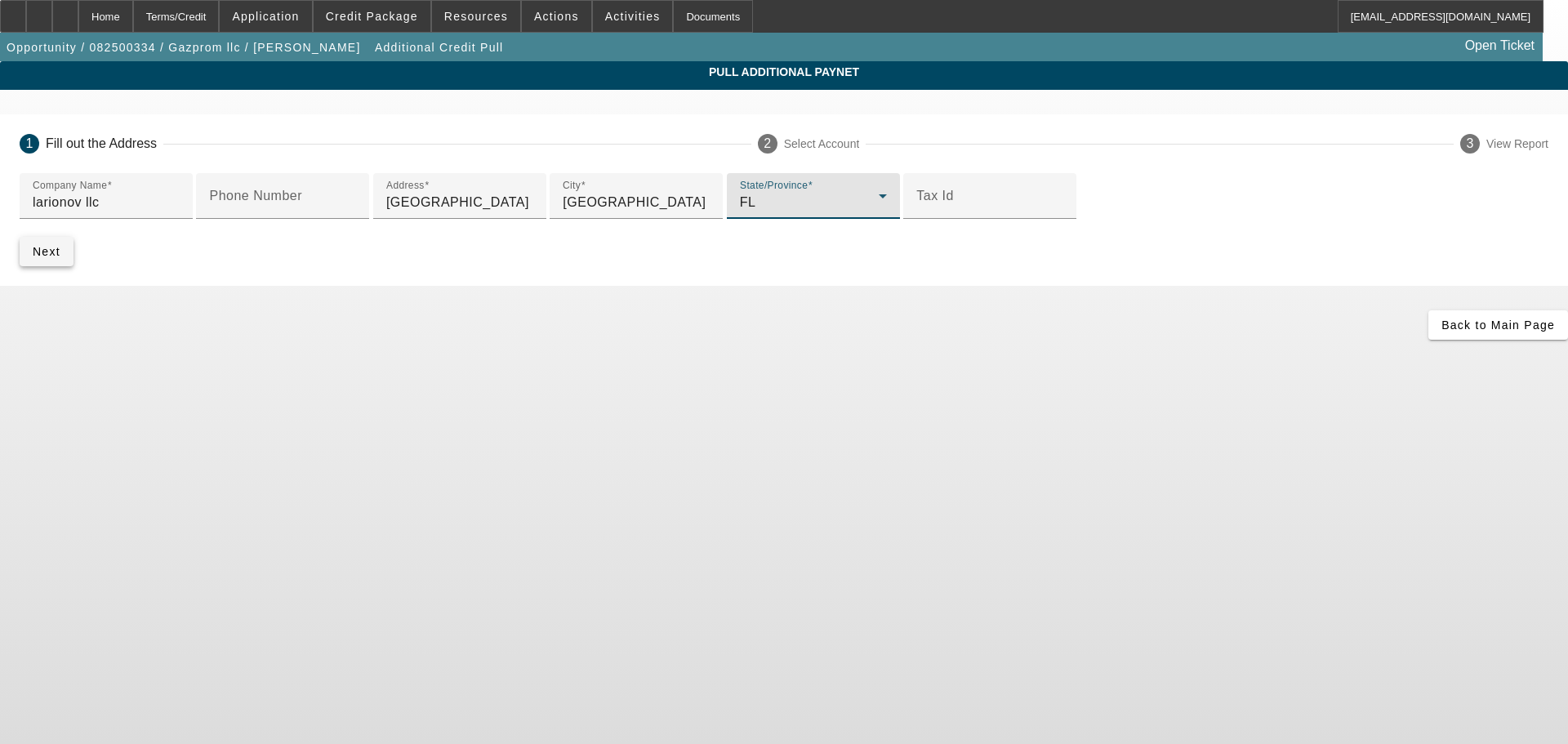
click at [73, 271] on span "submit" at bounding box center [47, 252] width 54 height 40
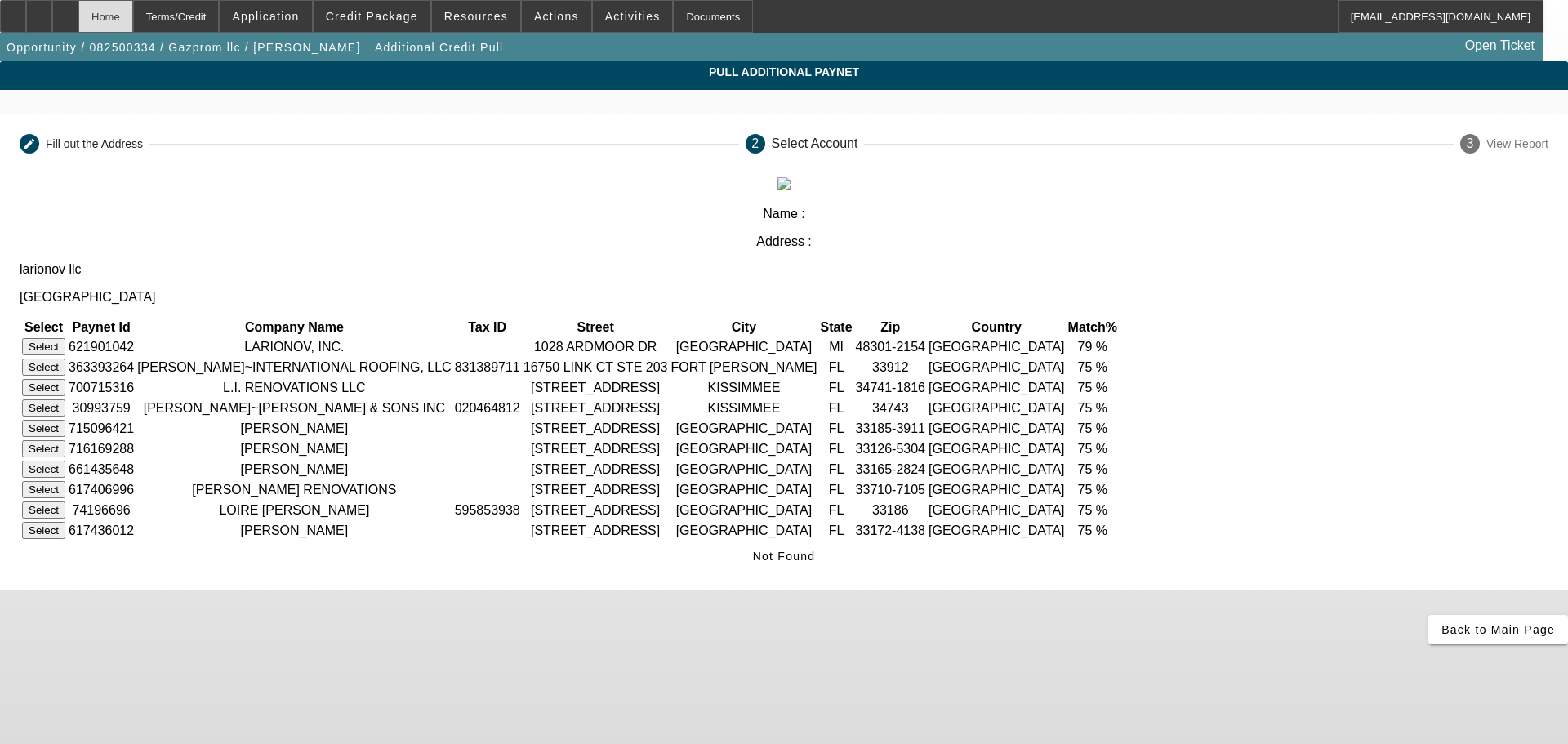
click at [131, 18] on div "Home" at bounding box center [105, 16] width 55 height 33
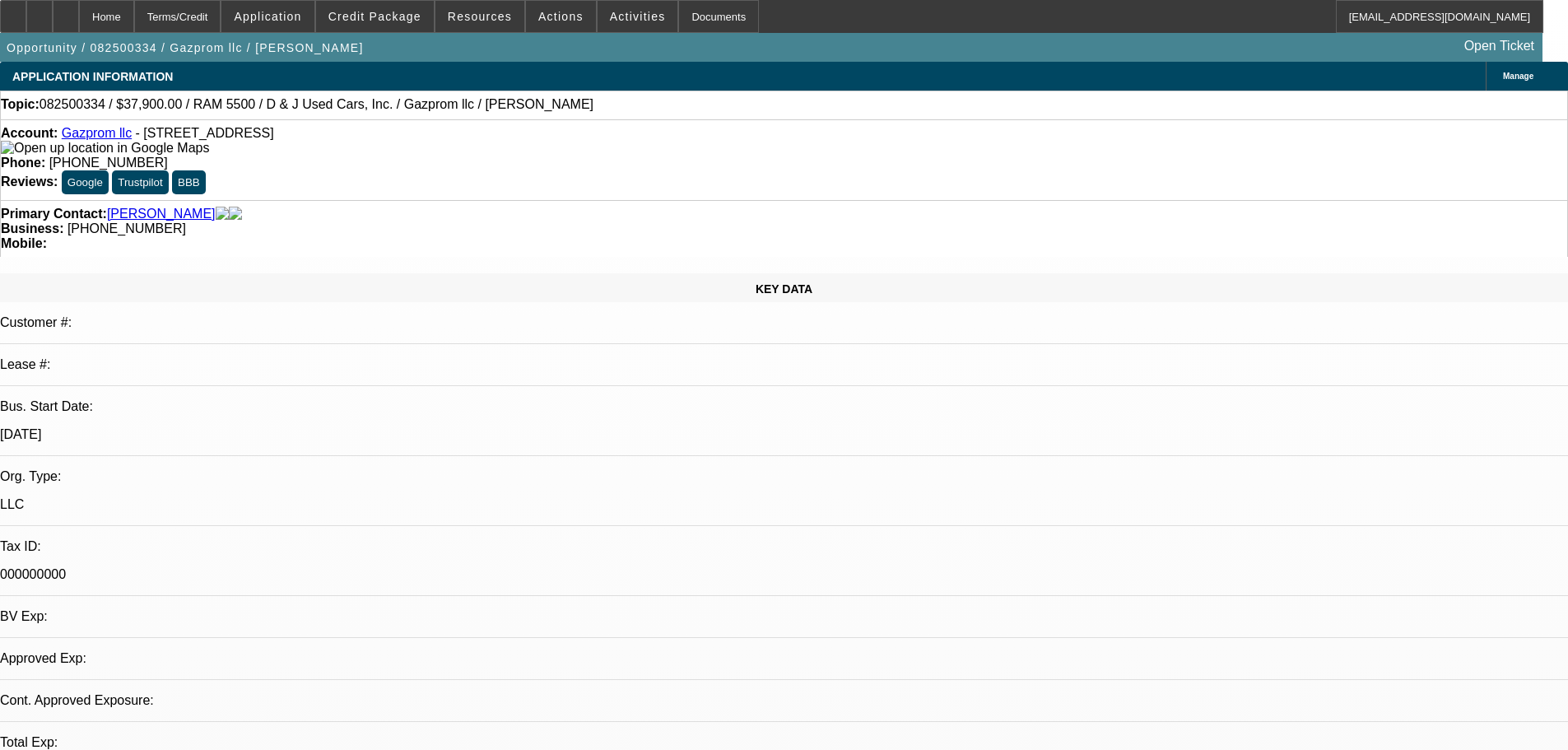
select select "0"
select select "0.1"
select select "4"
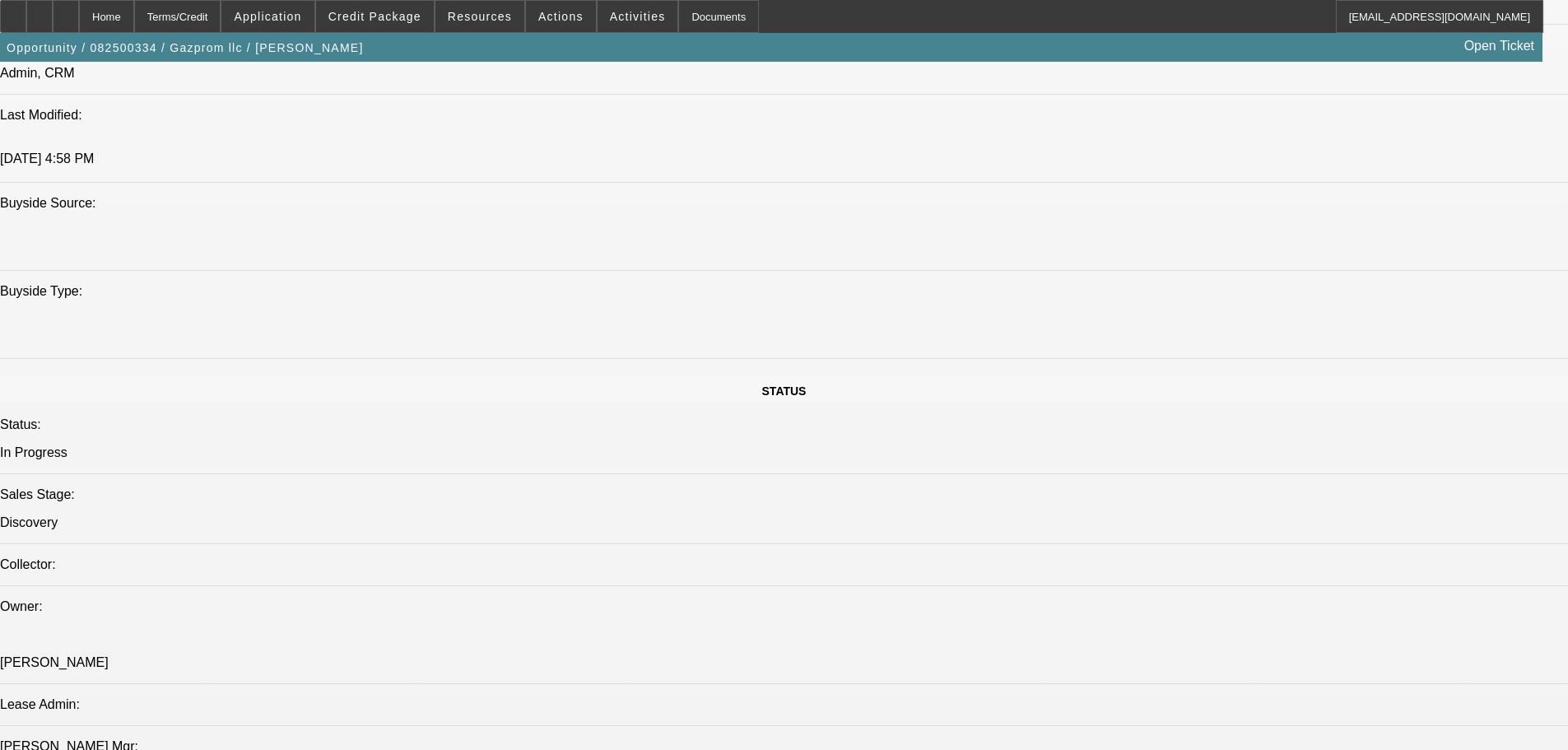
scroll to position [1513, 0]
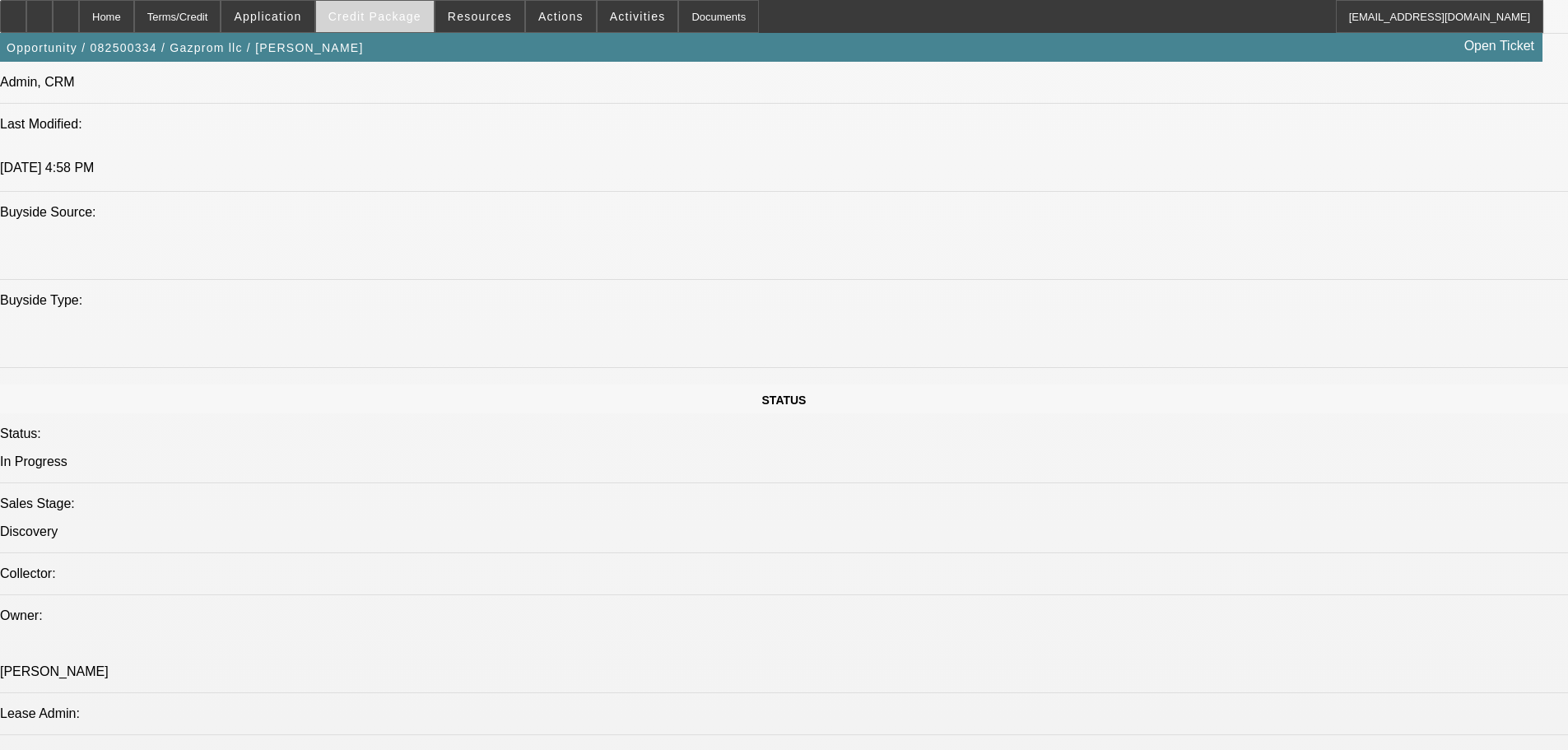
click at [413, 16] on span "Credit Package" at bounding box center [375, 16] width 93 height 13
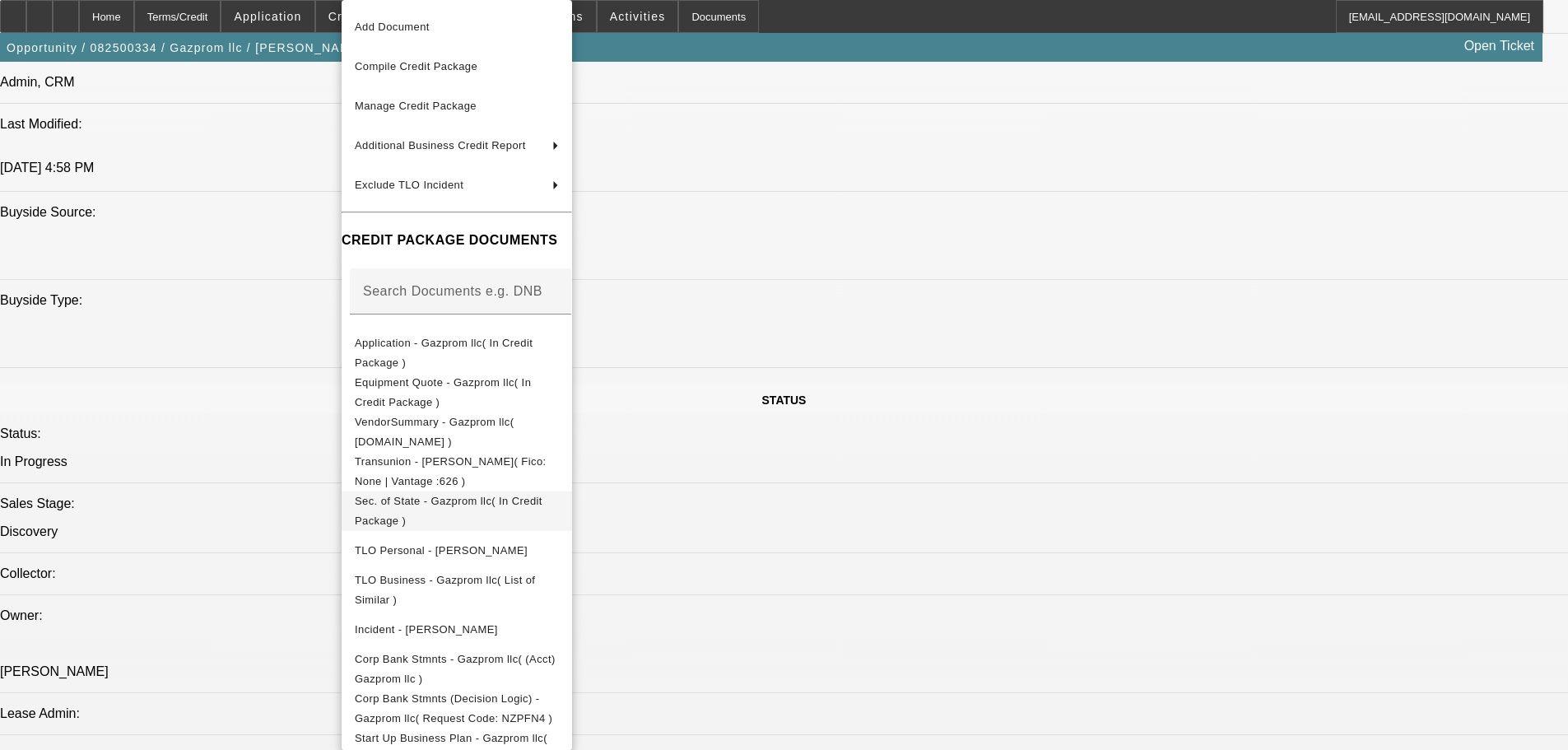
scroll to position [58, 0]
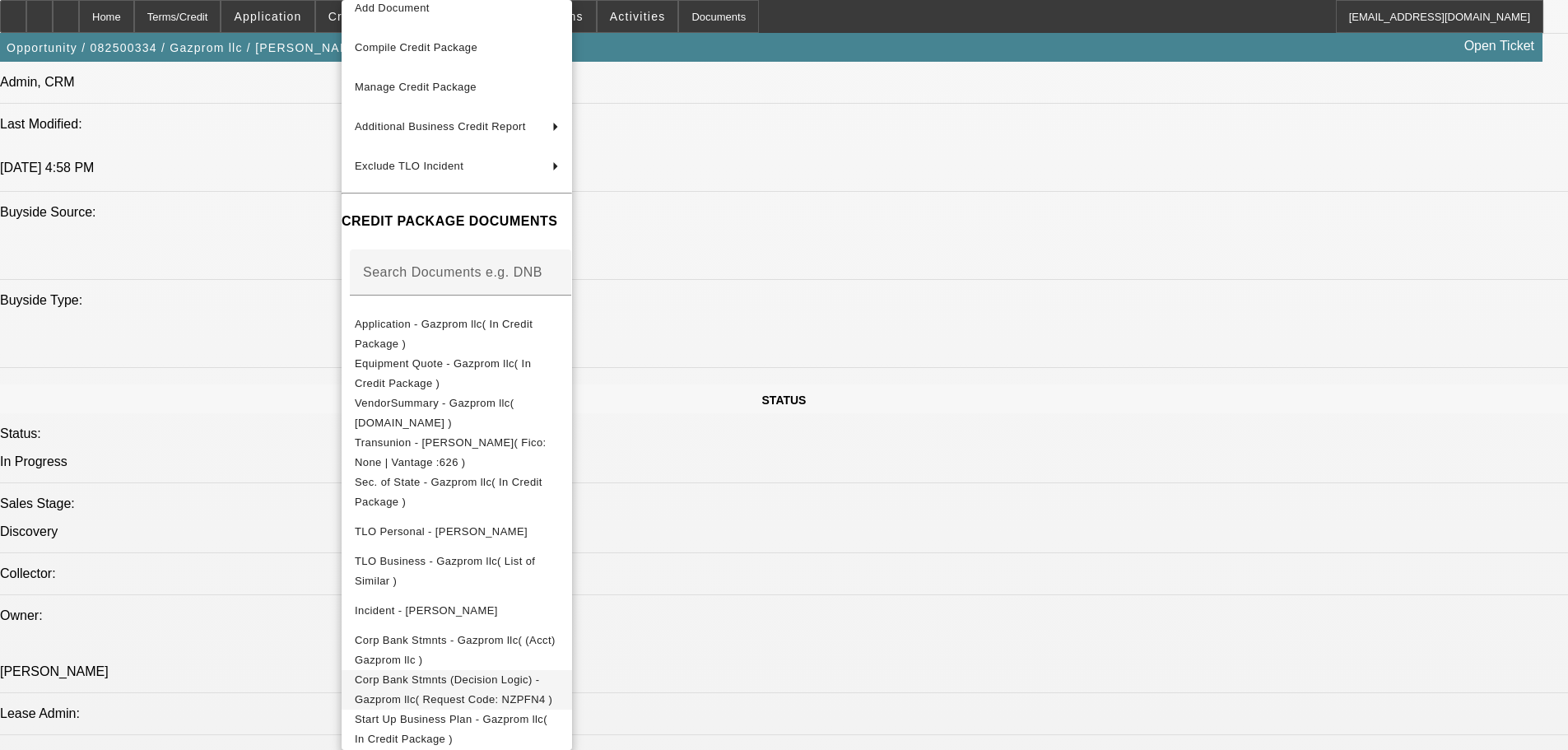
click at [552, 681] on span "Corp Bank Stmnts (Decision Logic) - Gazprom llc( Request Code: NZPFN4 )" at bounding box center [453, 689] width 198 height 32
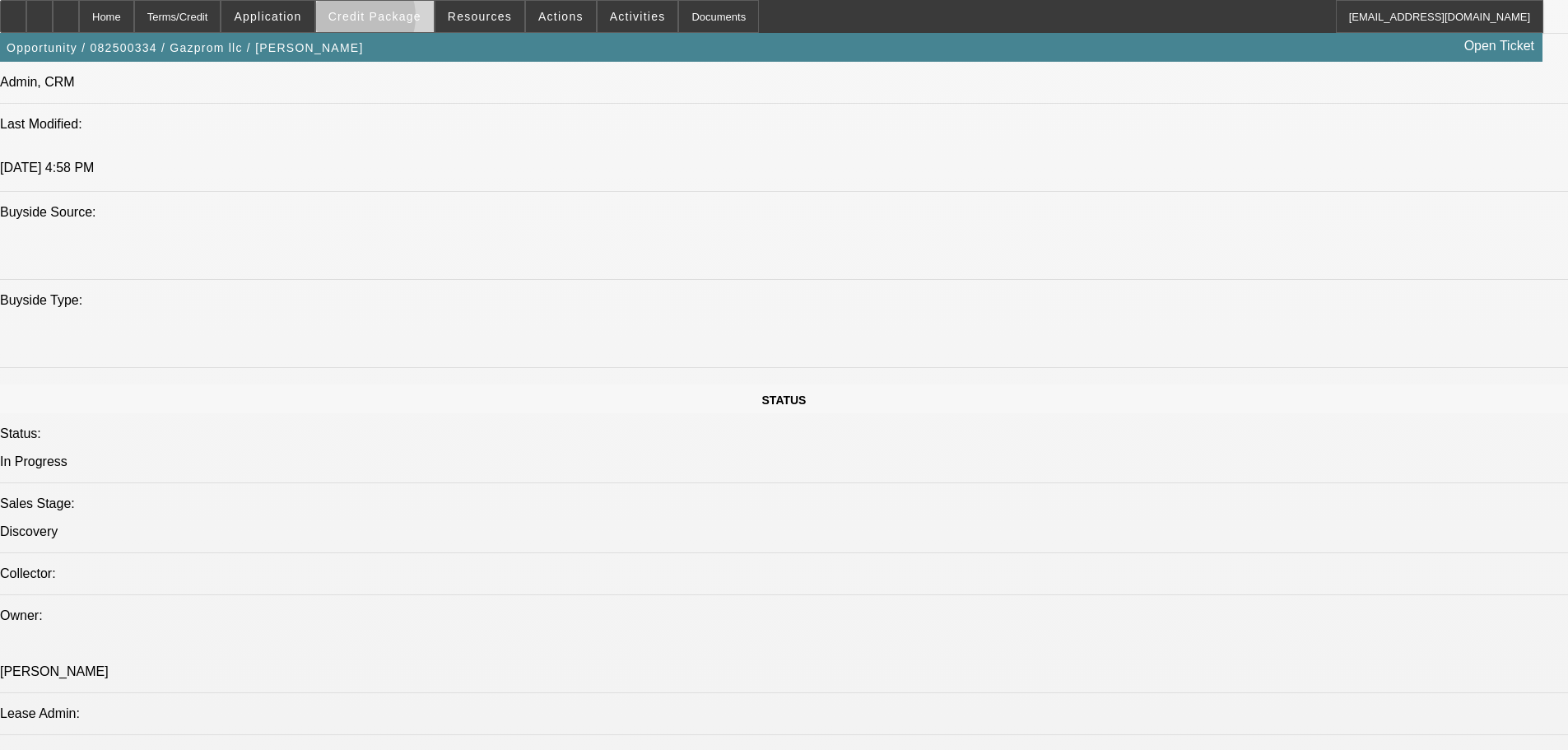
click at [381, 21] on span "Credit Package" at bounding box center [375, 16] width 93 height 13
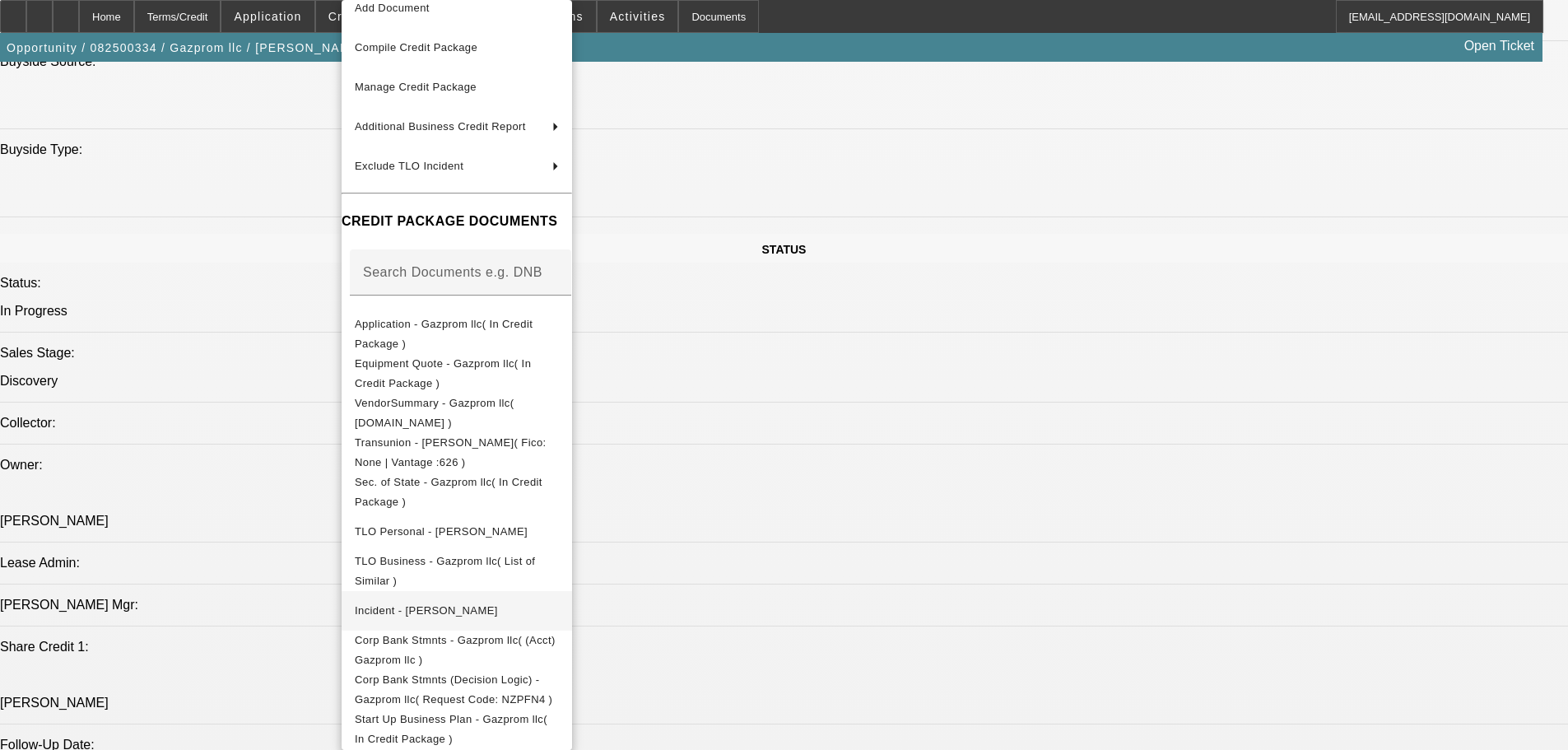
scroll to position [1842, 0]
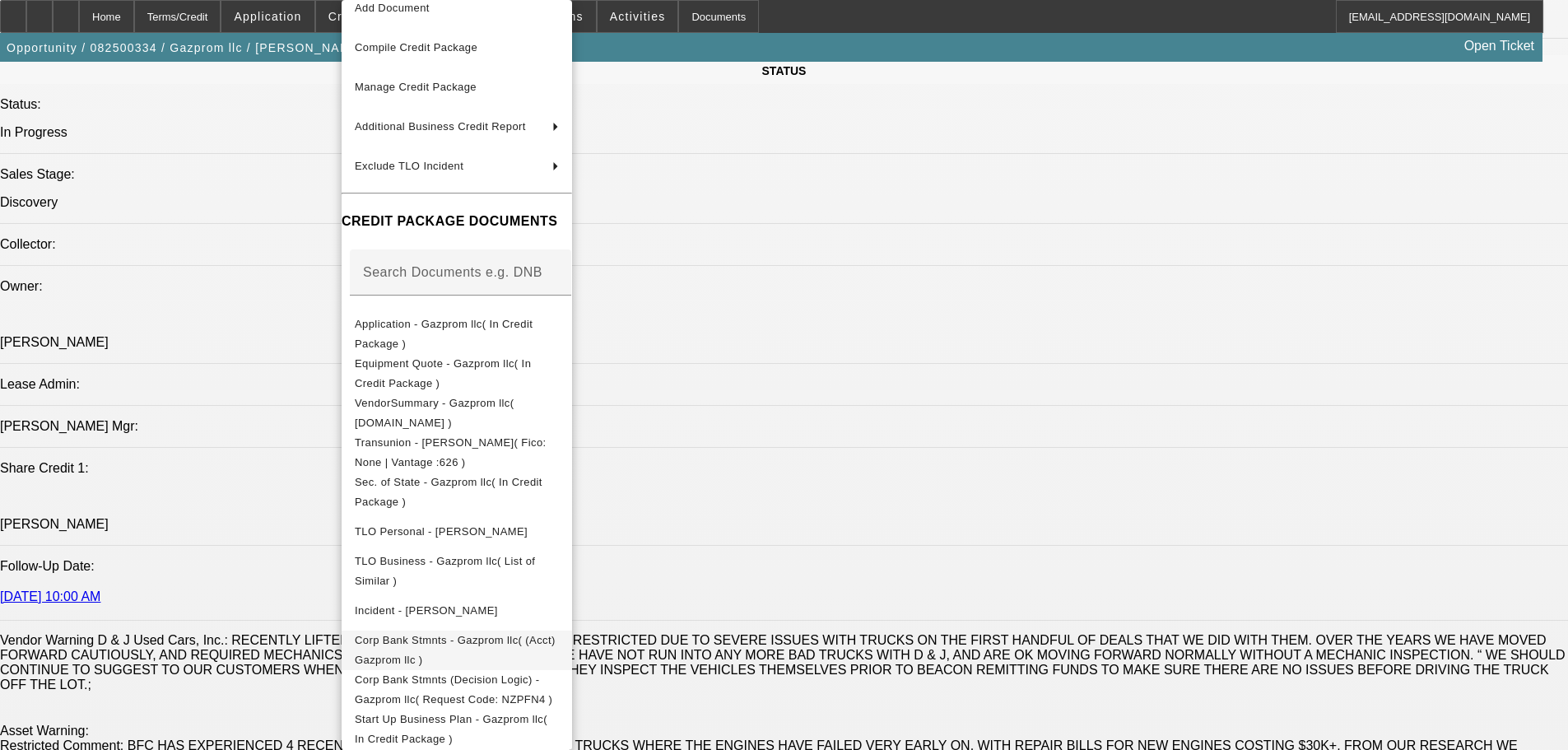
click at [540, 642] on span "Corp Bank Stmnts - Gazprom llc( (Acct) Gazprom llc )" at bounding box center [454, 650] width 201 height 32
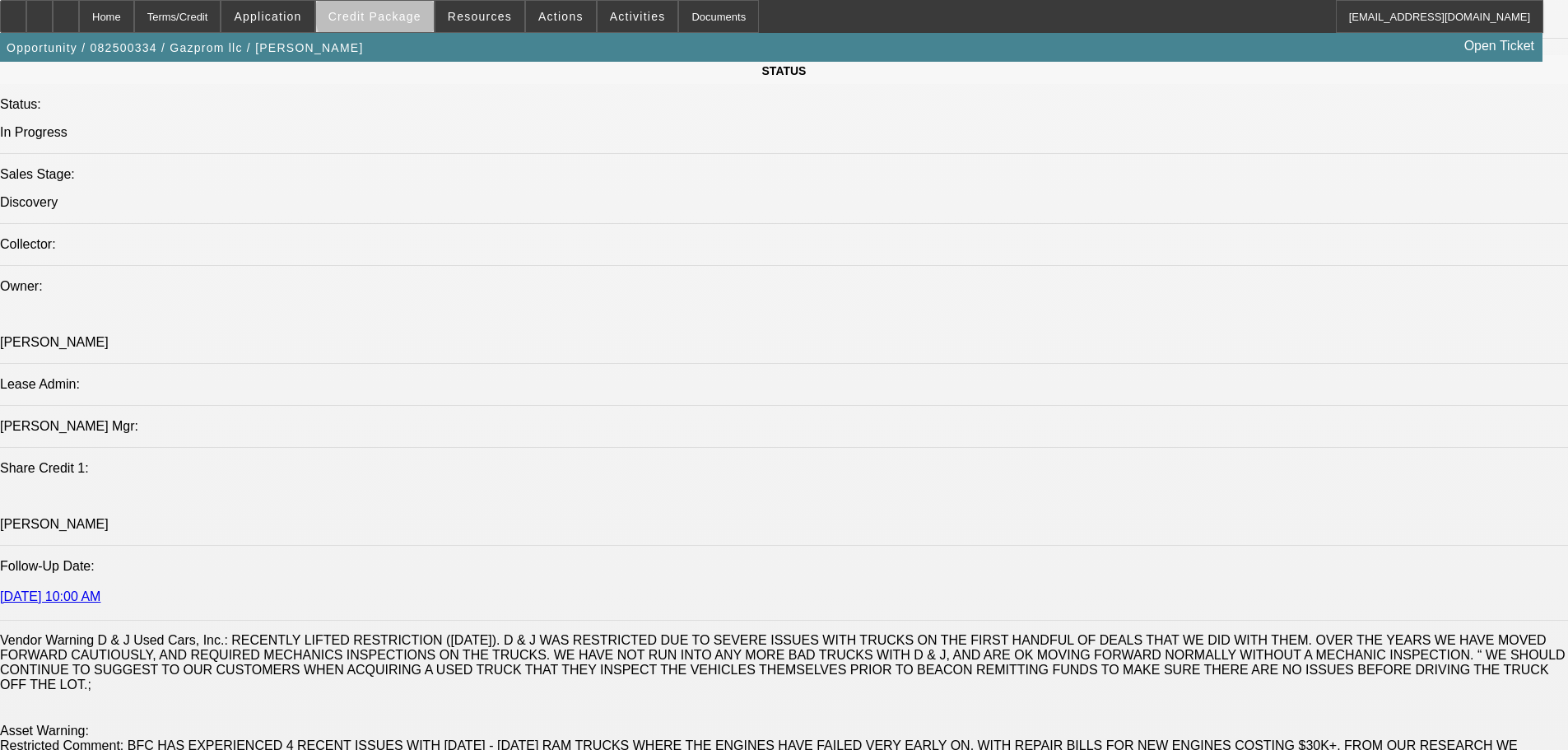
click at [401, 14] on span "Credit Package" at bounding box center [375, 16] width 93 height 13
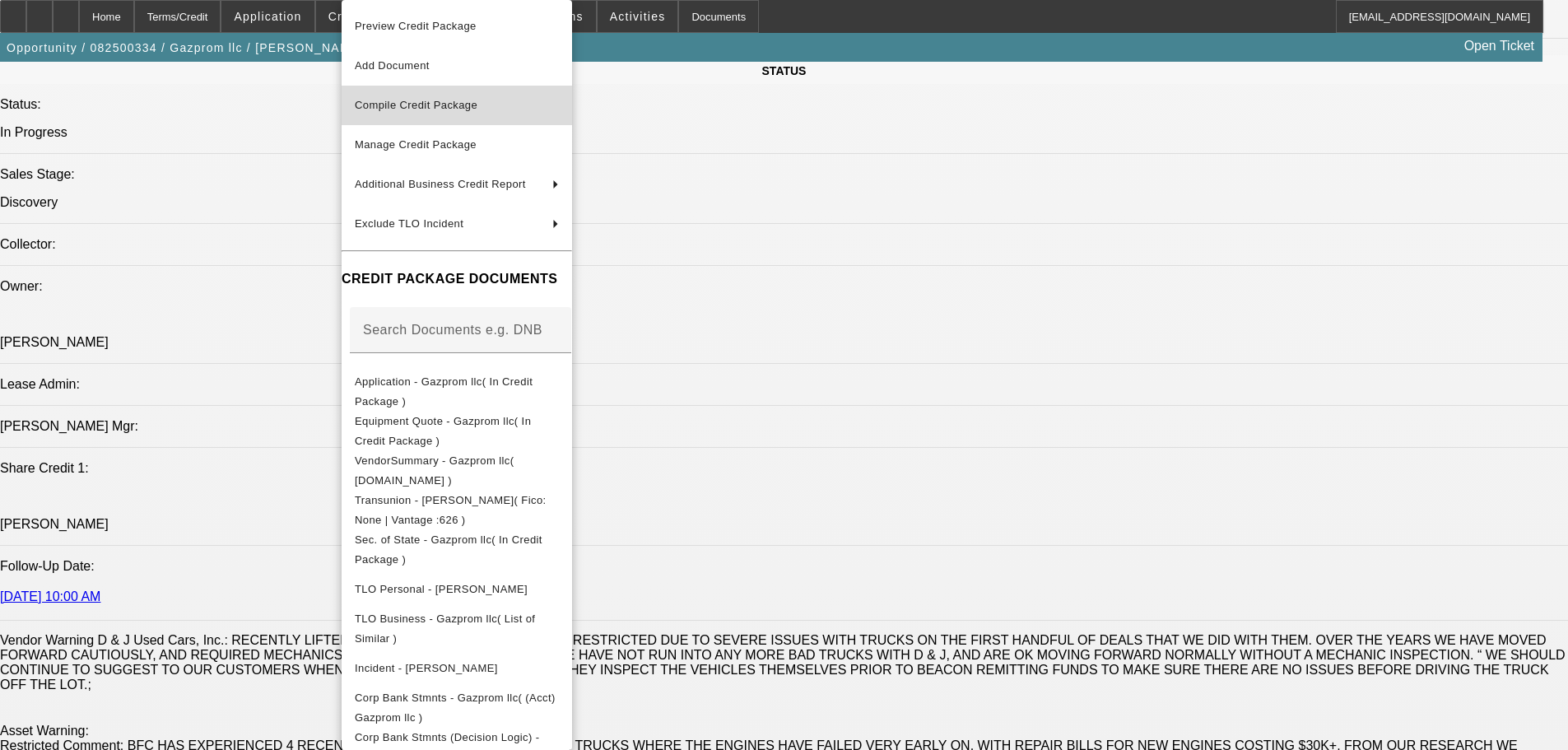
click at [428, 103] on span "Compile Credit Package" at bounding box center [415, 105] width 123 height 12
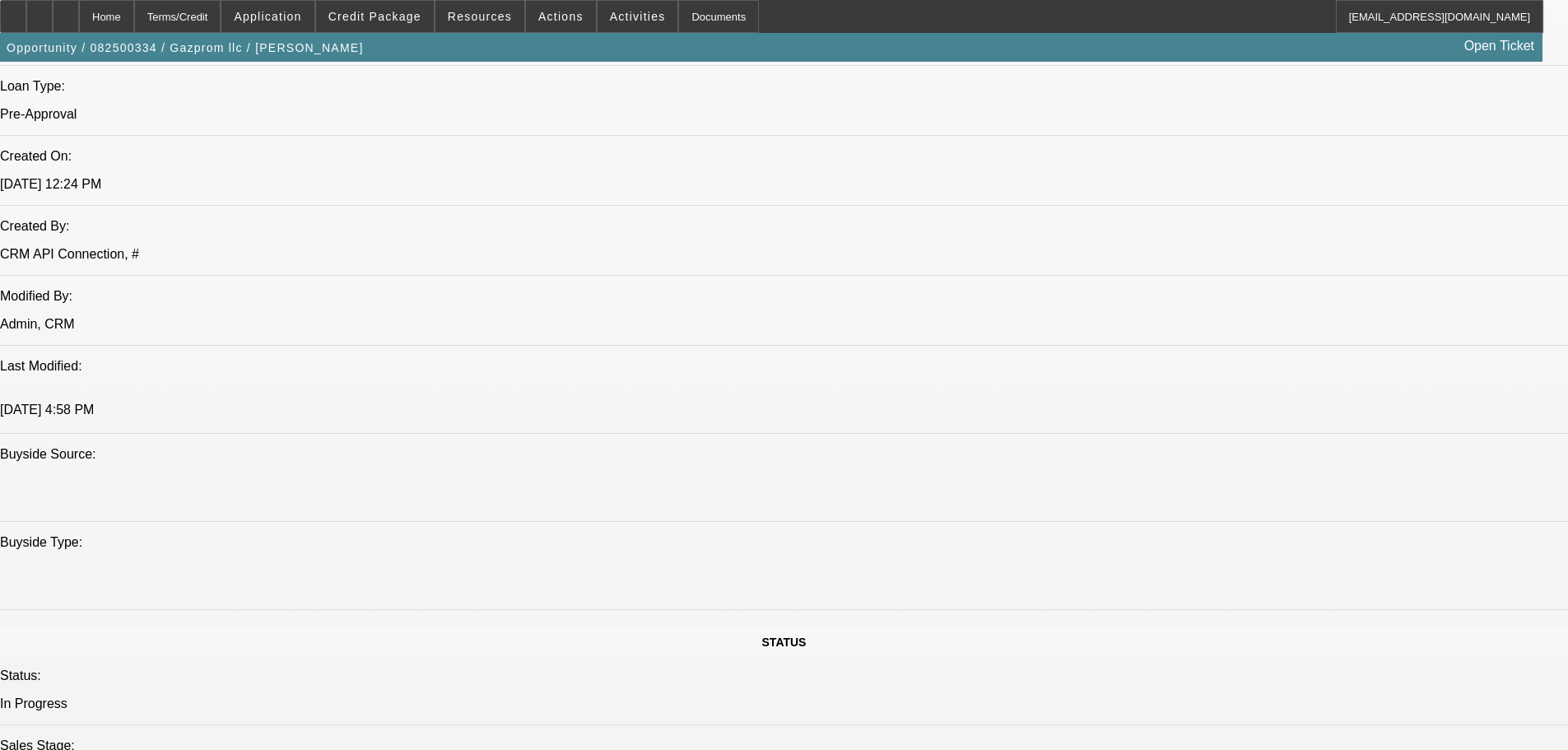
select select "0"
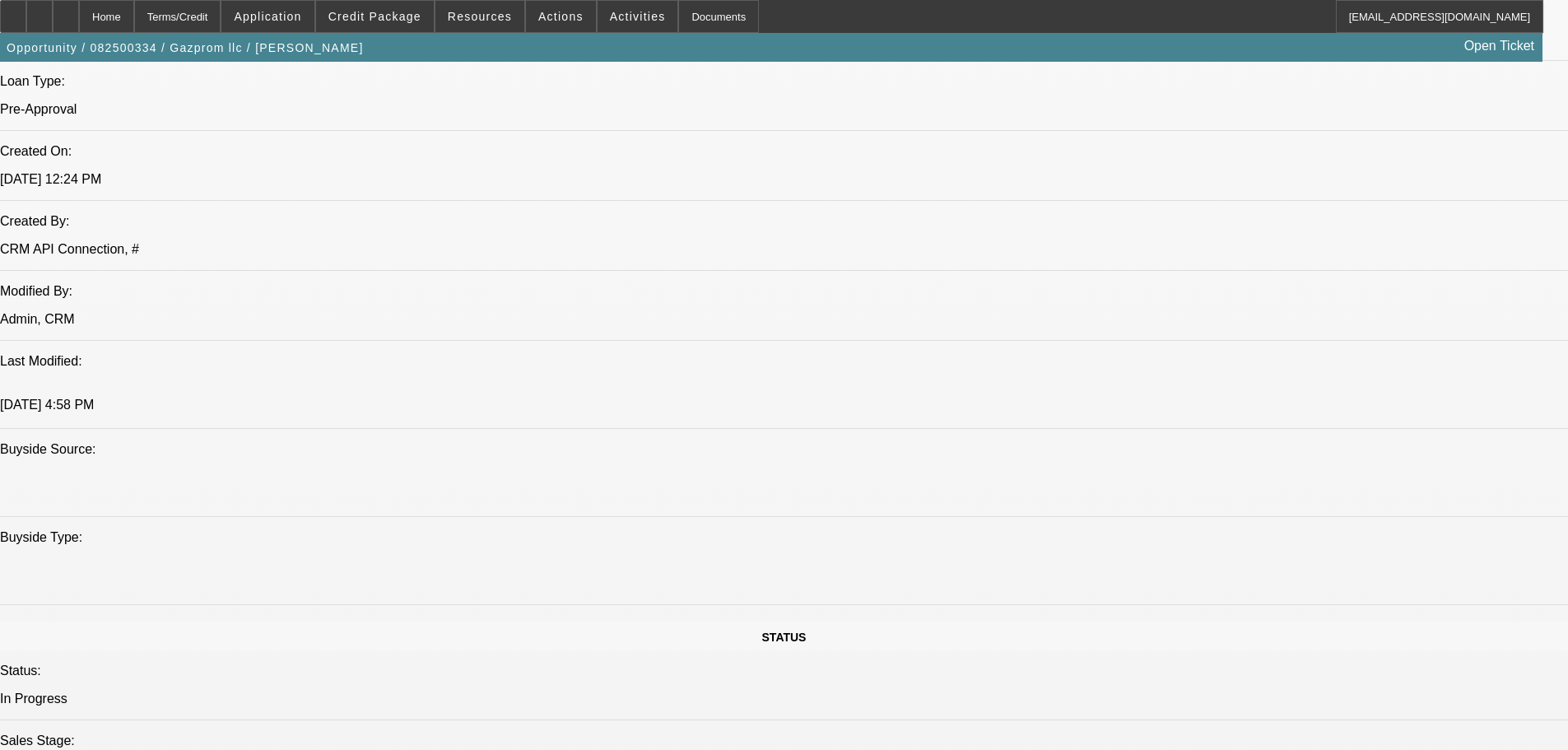
select select "0"
select select "0.1"
select select "4"
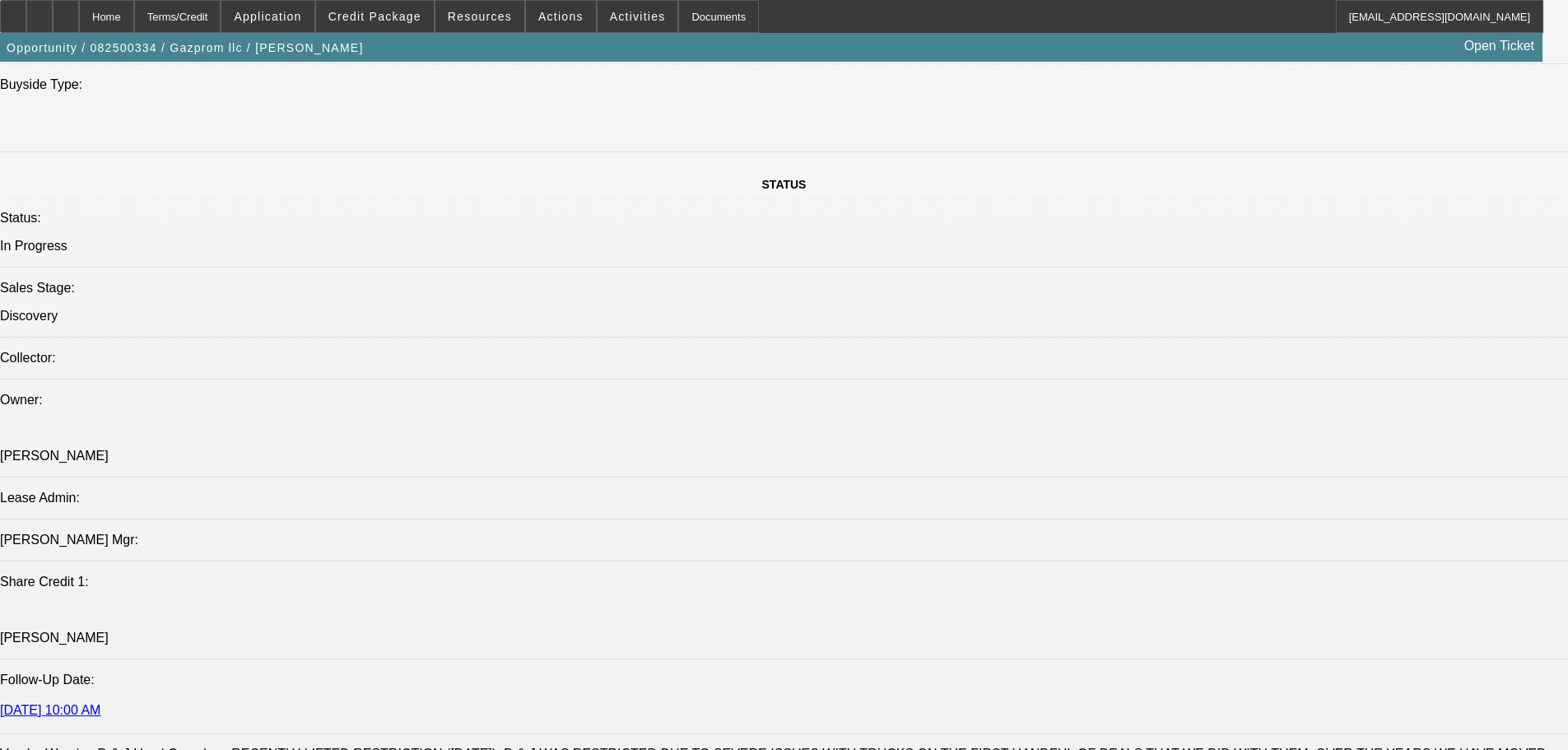
scroll to position [2222, 0]
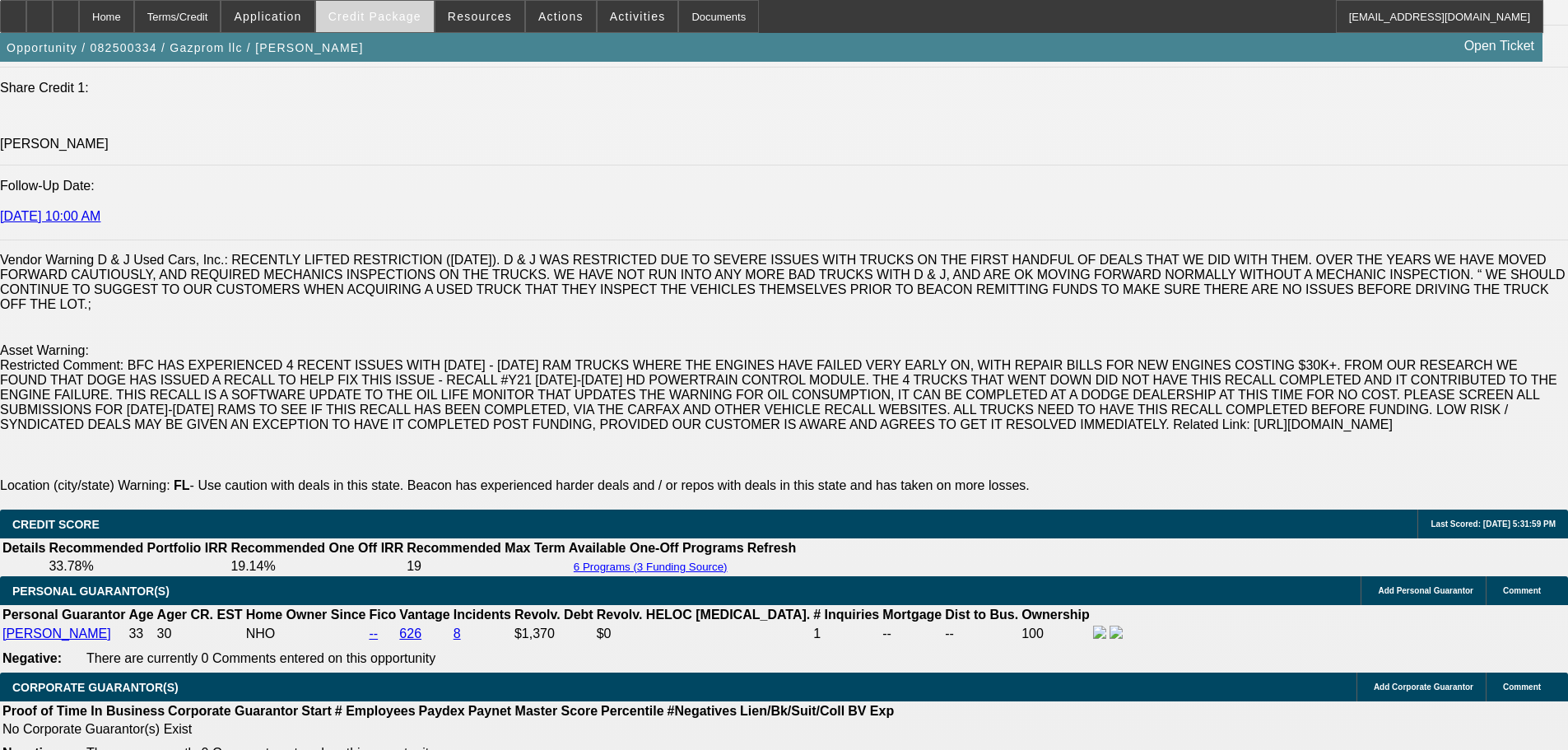
click at [392, 16] on span "Credit Package" at bounding box center [375, 16] width 93 height 13
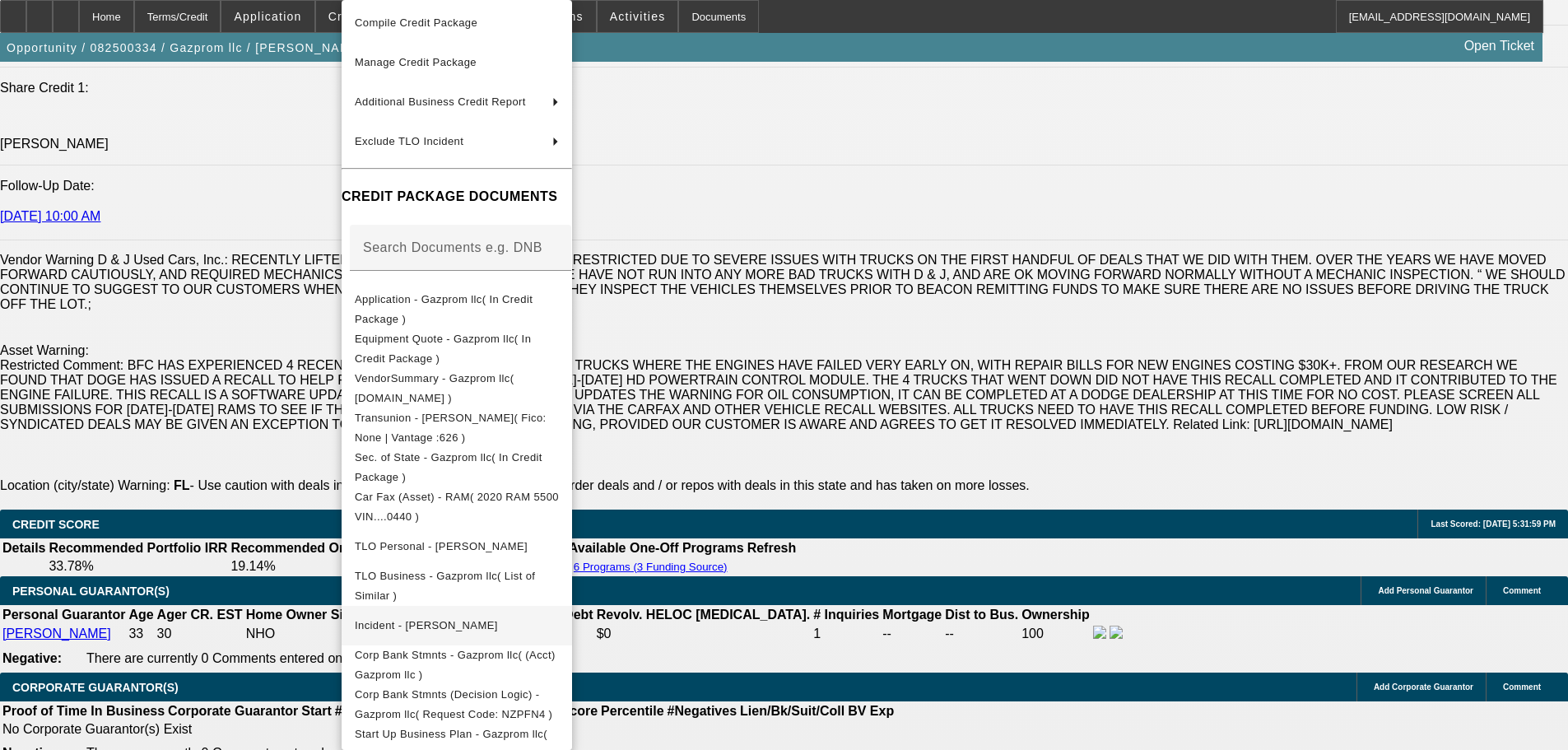
scroll to position [97, 0]
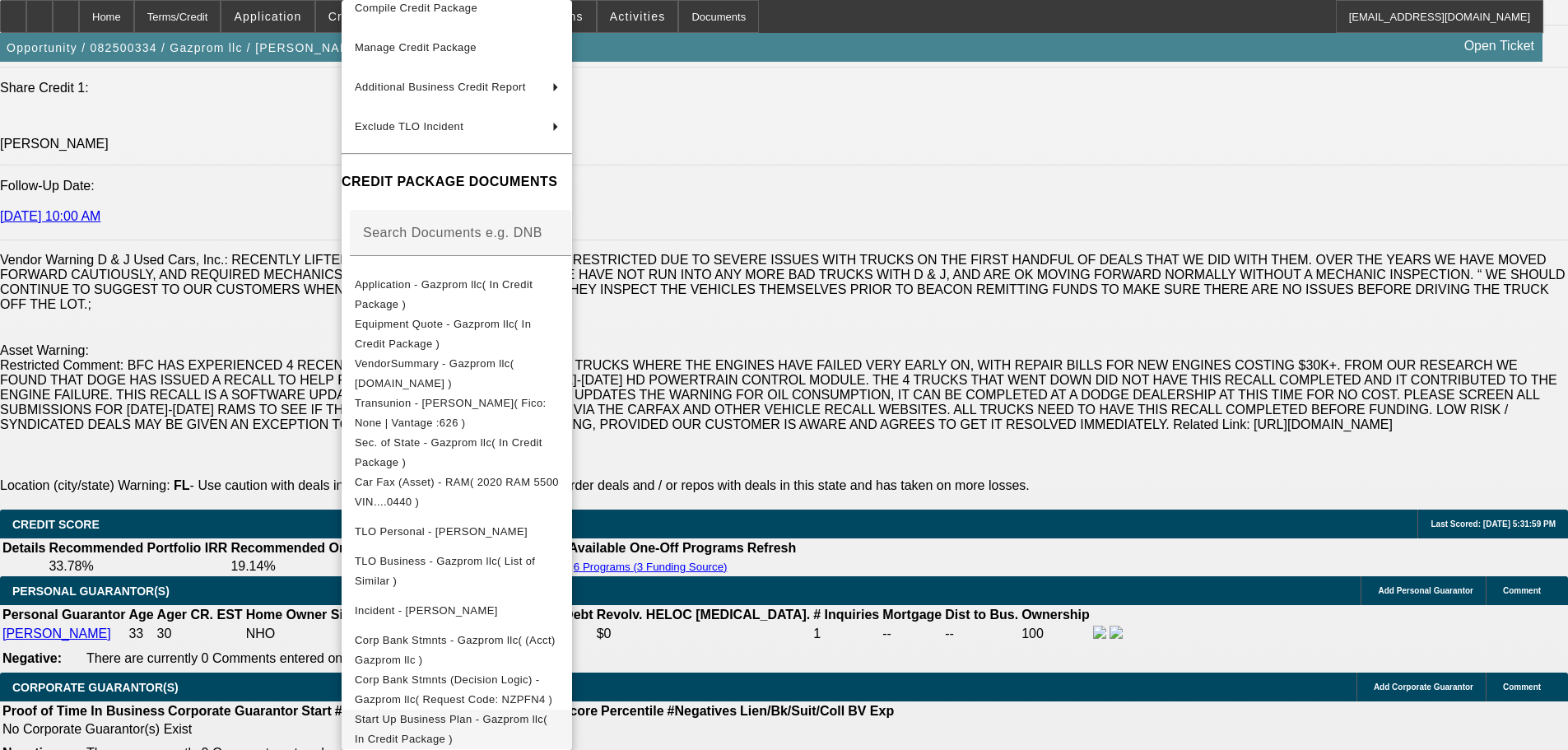
click at [547, 727] on span "Start Up Business Plan - Gazprom llc( In Credit Package )" at bounding box center [450, 729] width 193 height 32
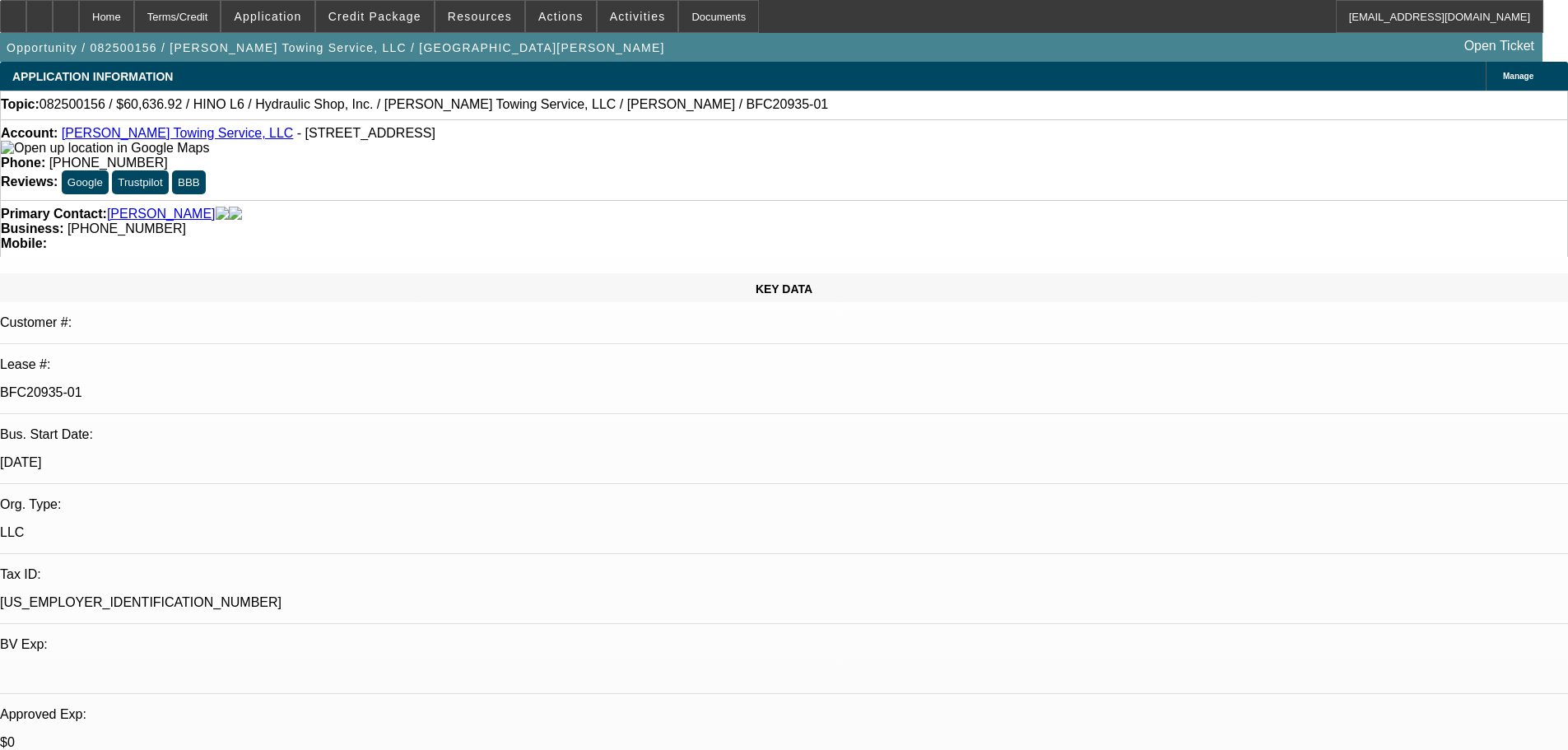
select select "0"
select select "6"
select select "0"
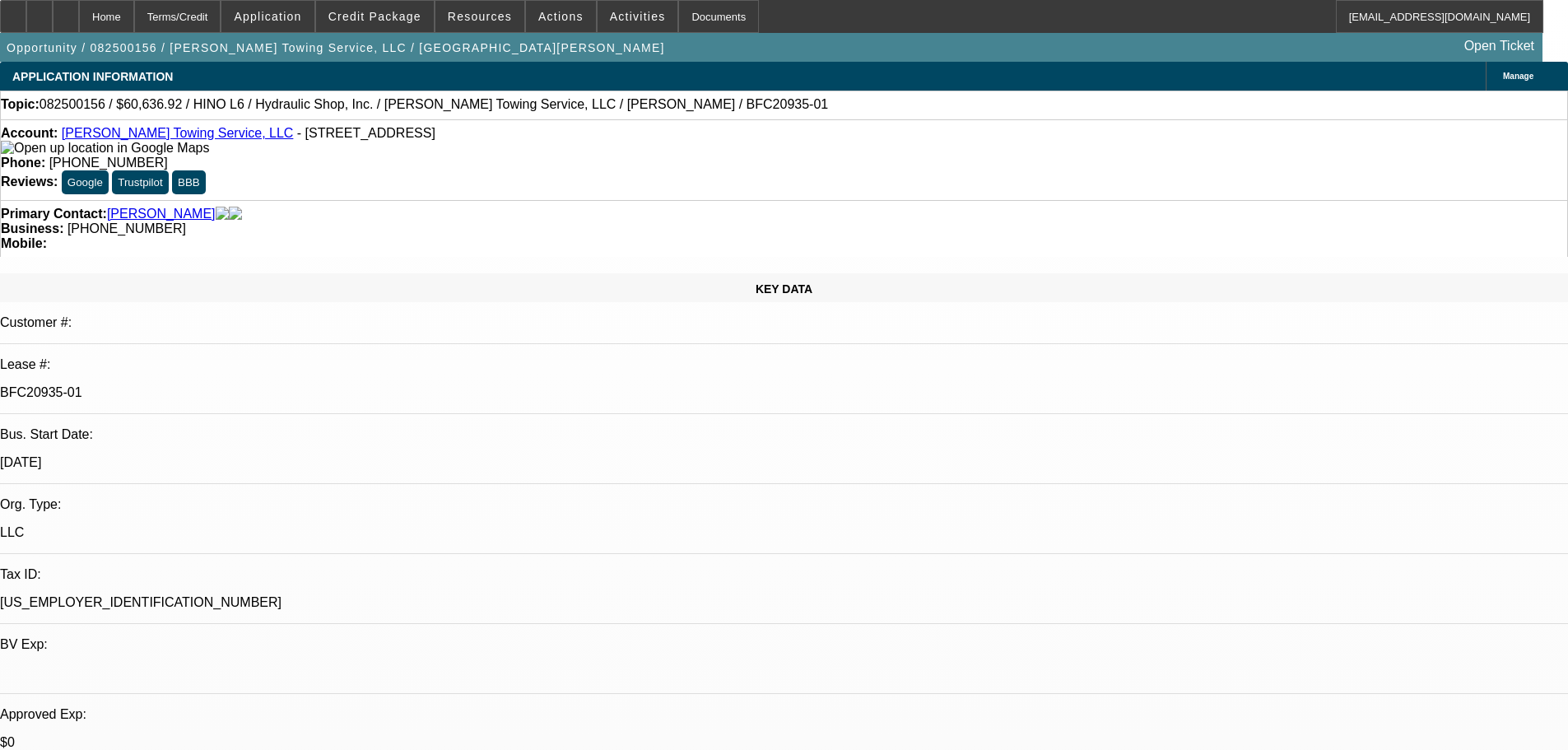
select select "0"
select select "6"
select select "0"
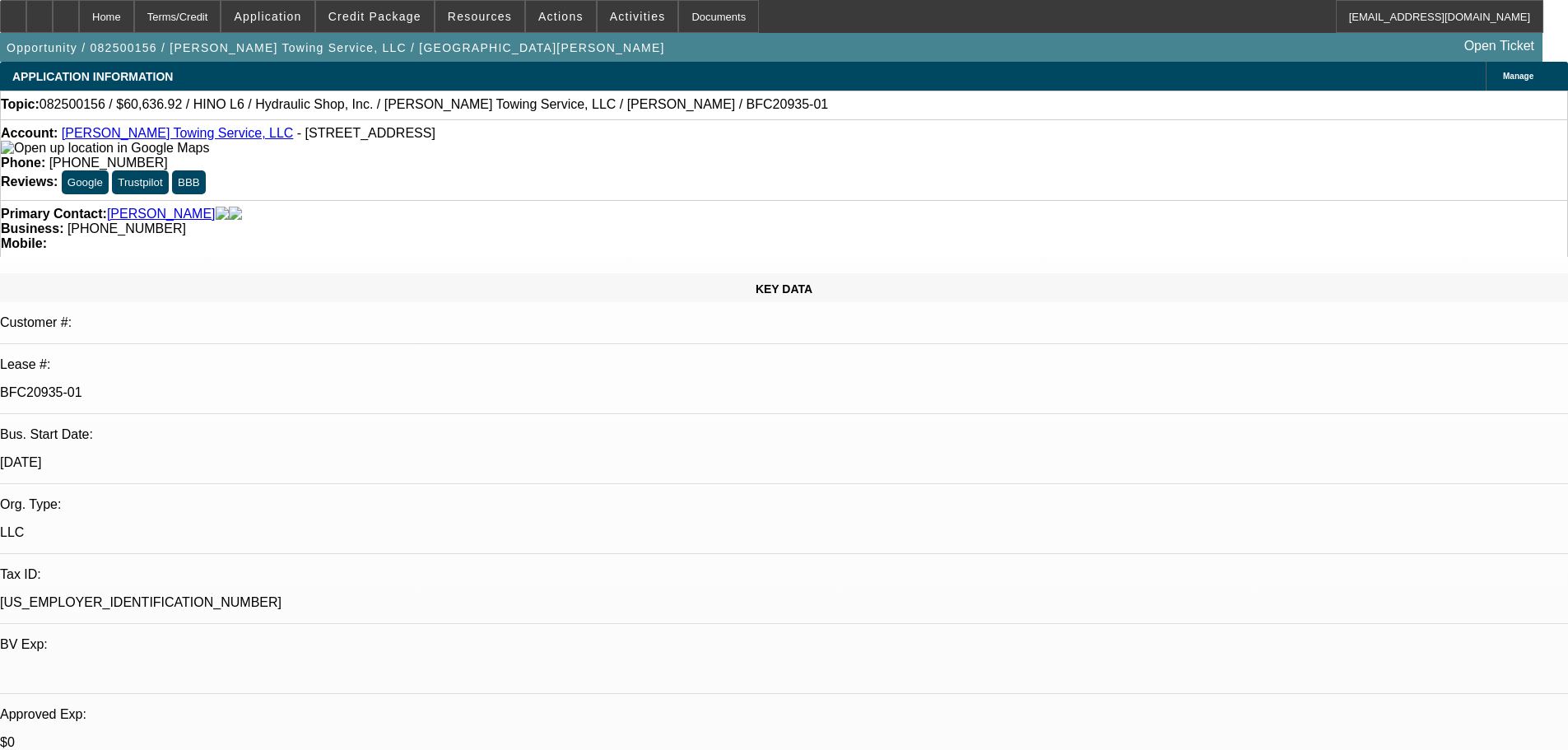
select select "0"
select select "6"
select select "0"
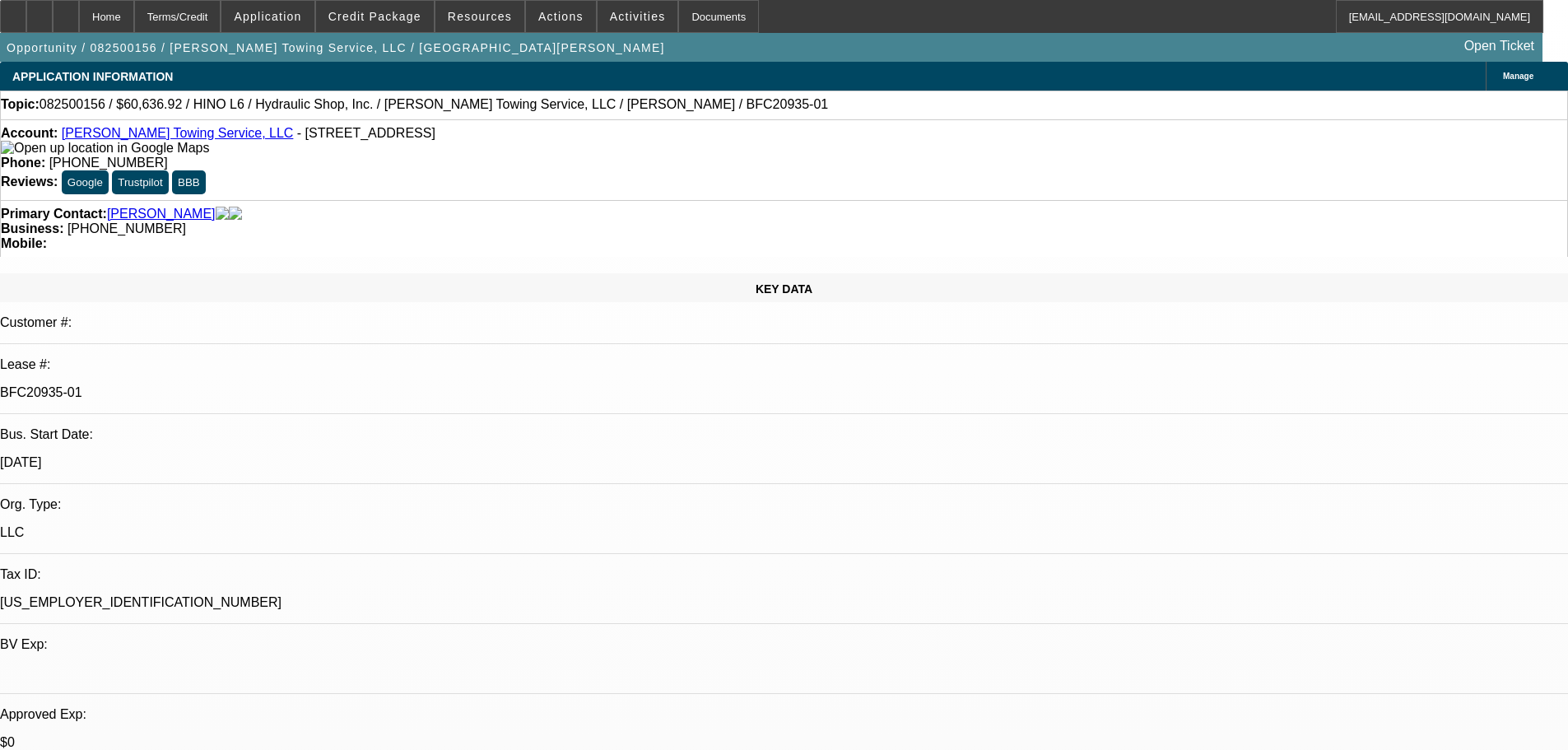
select select "6"
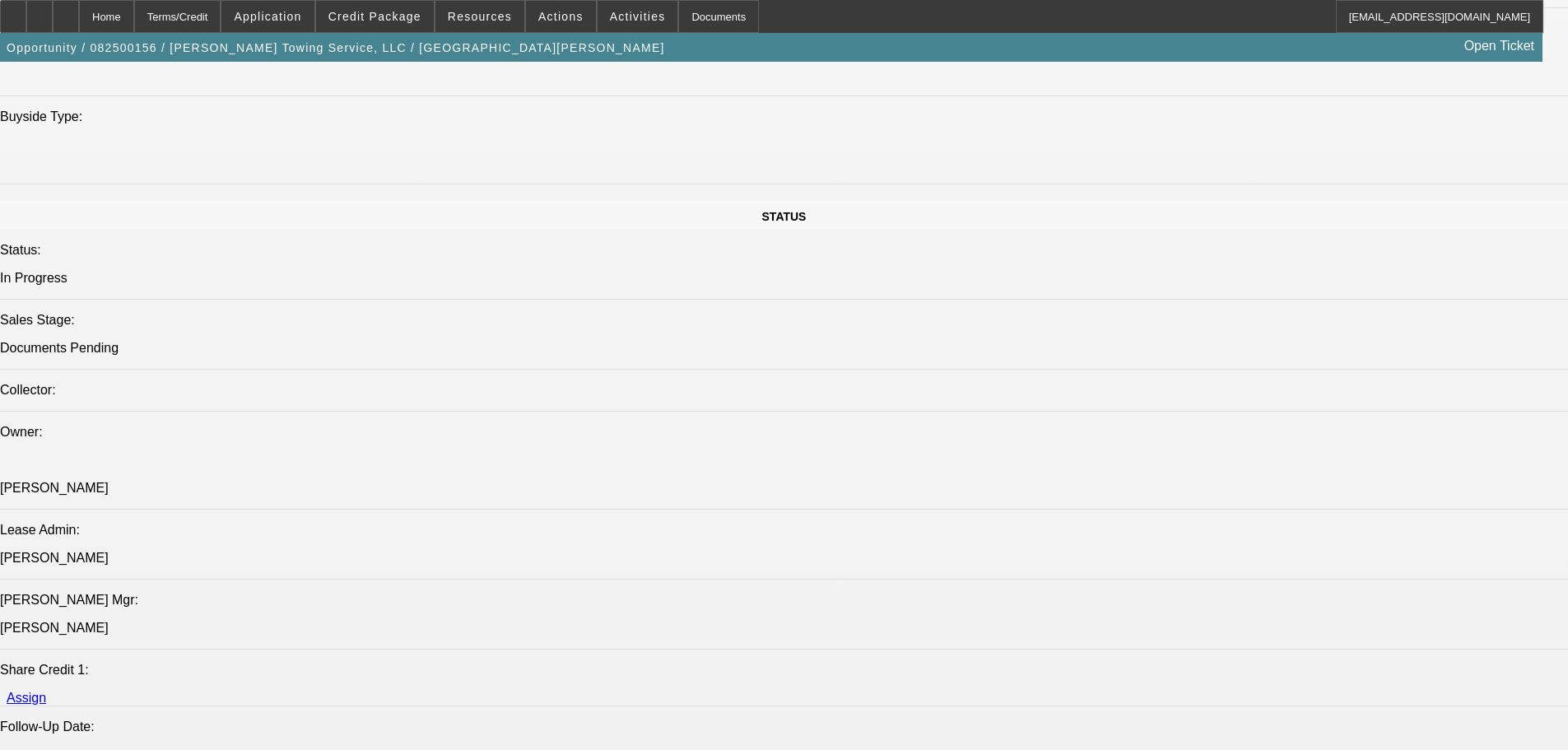
scroll to position [1729, 0]
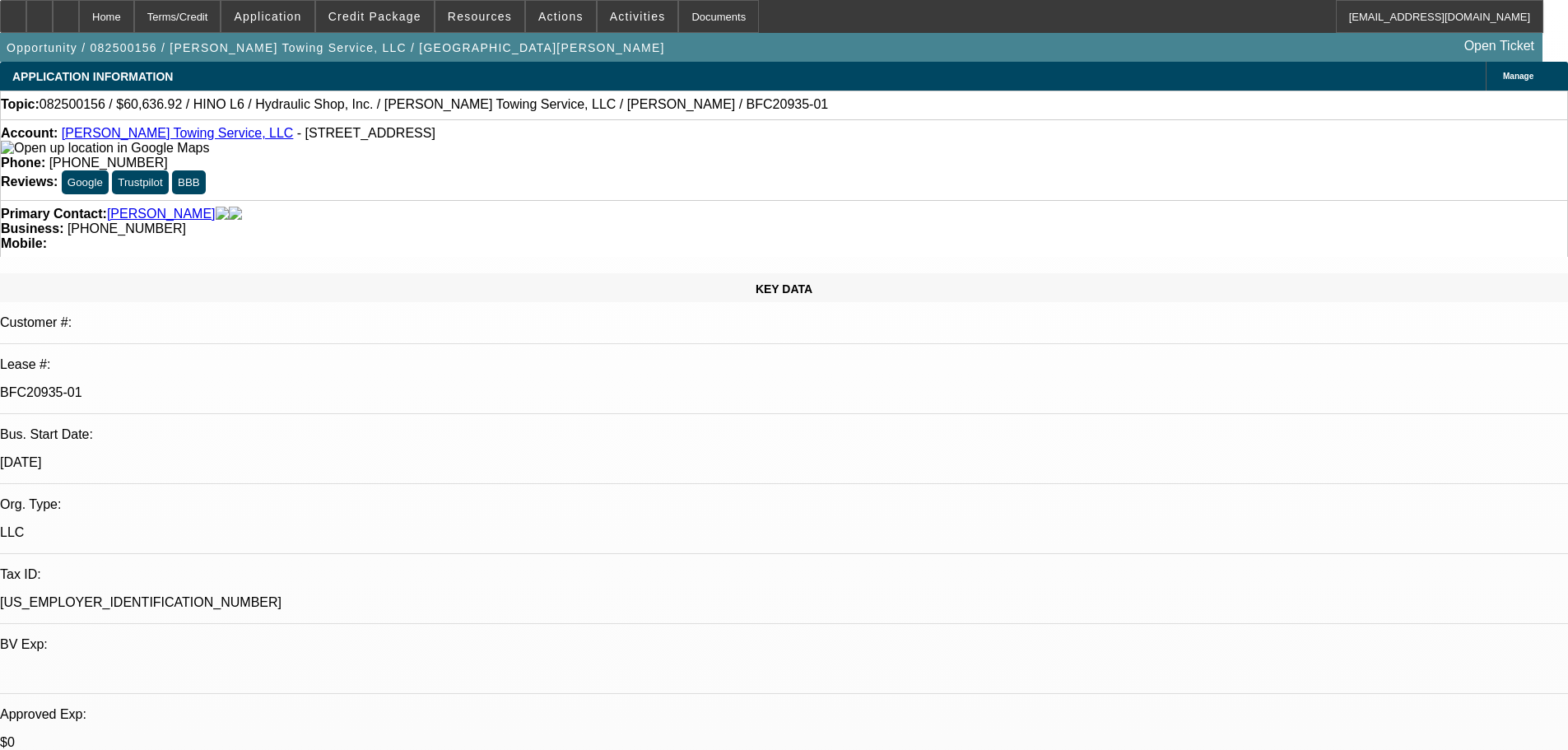
select select "0"
select select "6"
select select "0"
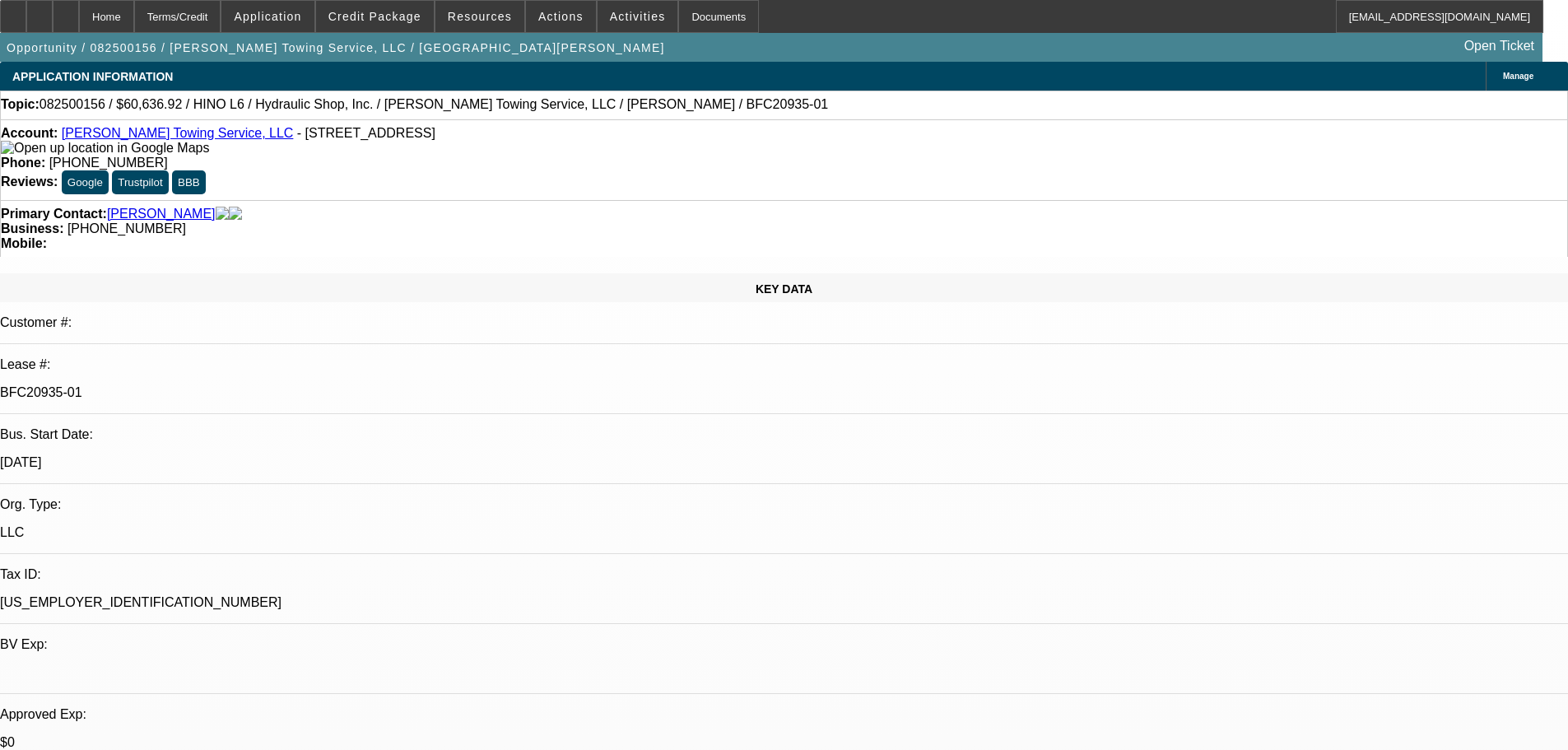
select select "0"
select select "6"
select select "0"
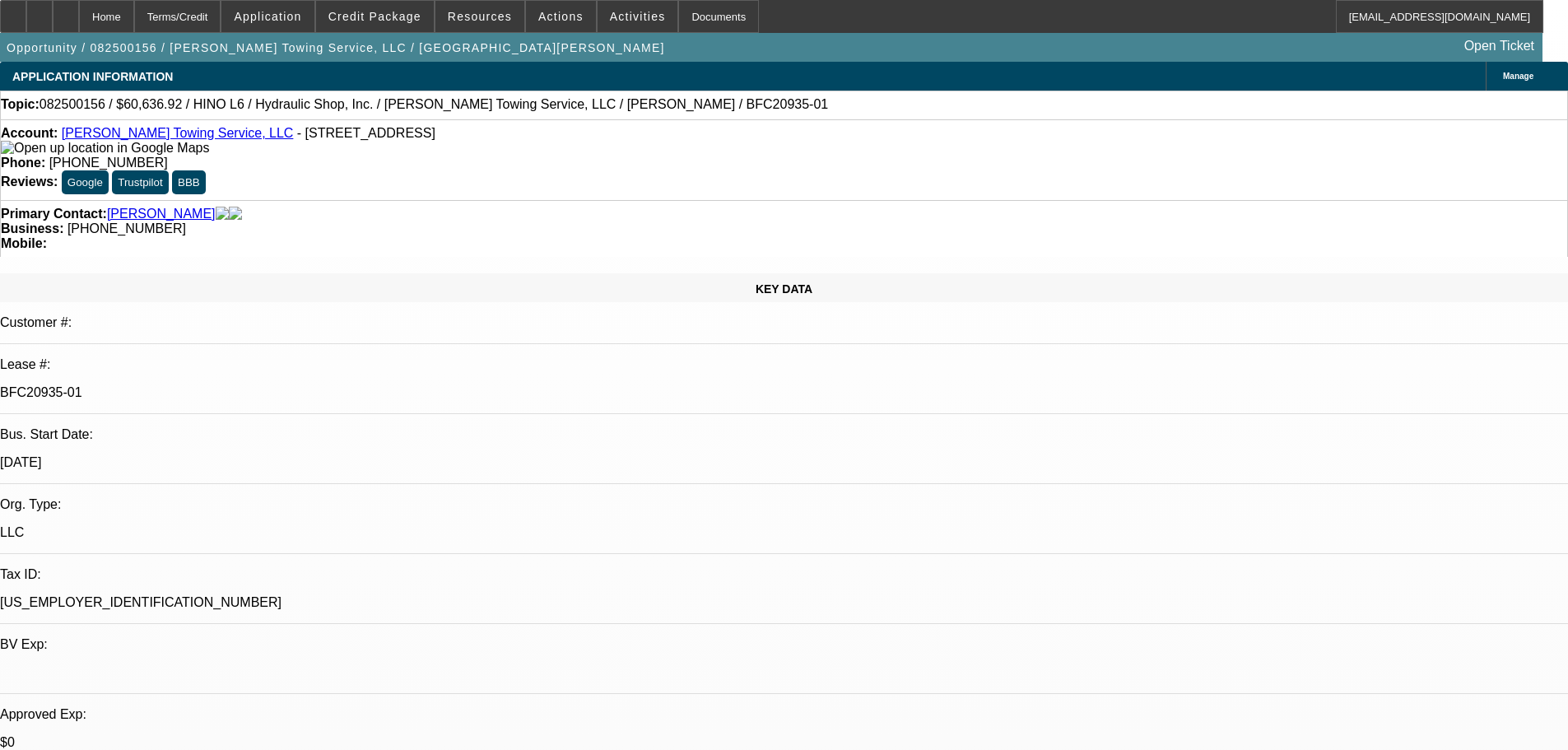
select select "0"
select select "6"
select select "0"
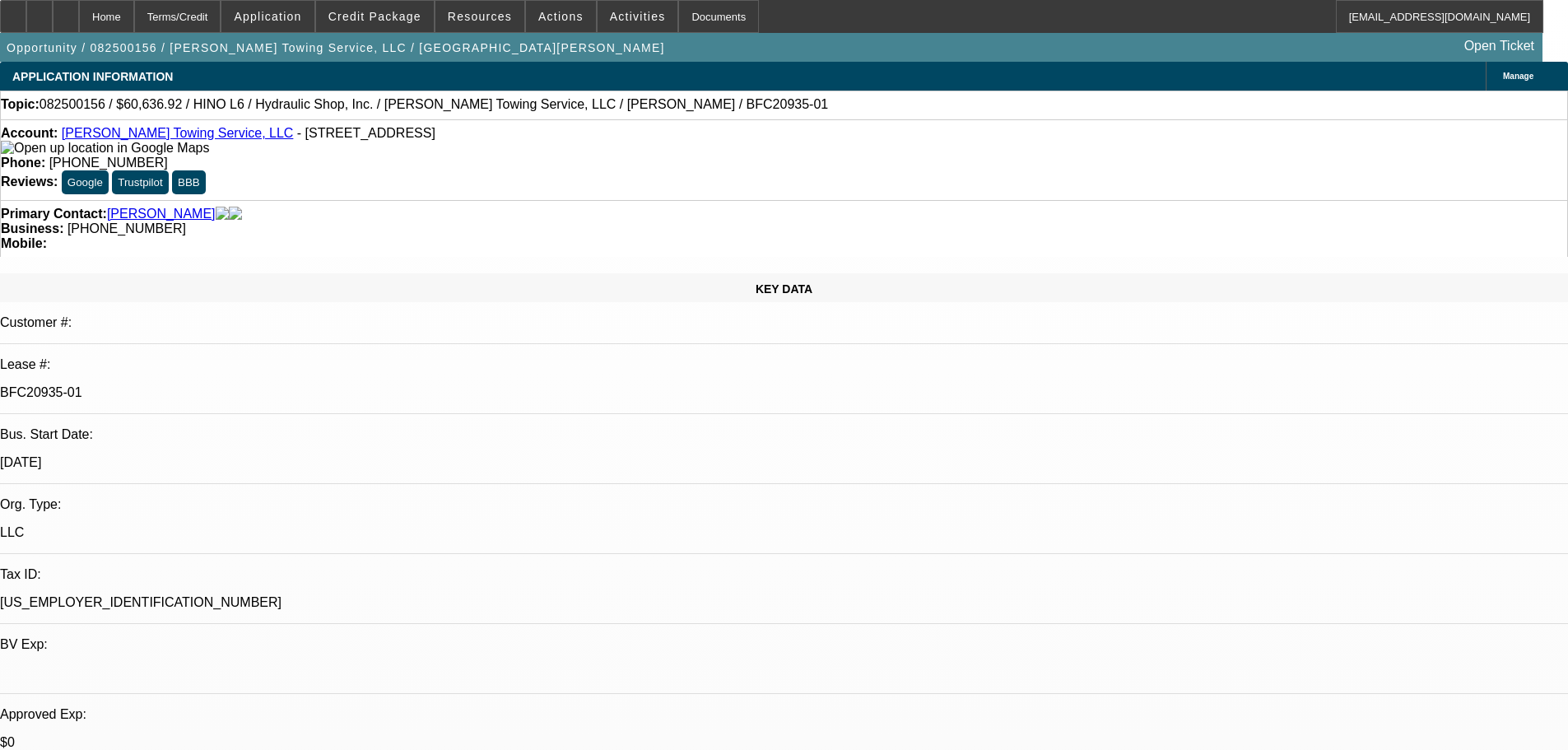
select select "6"
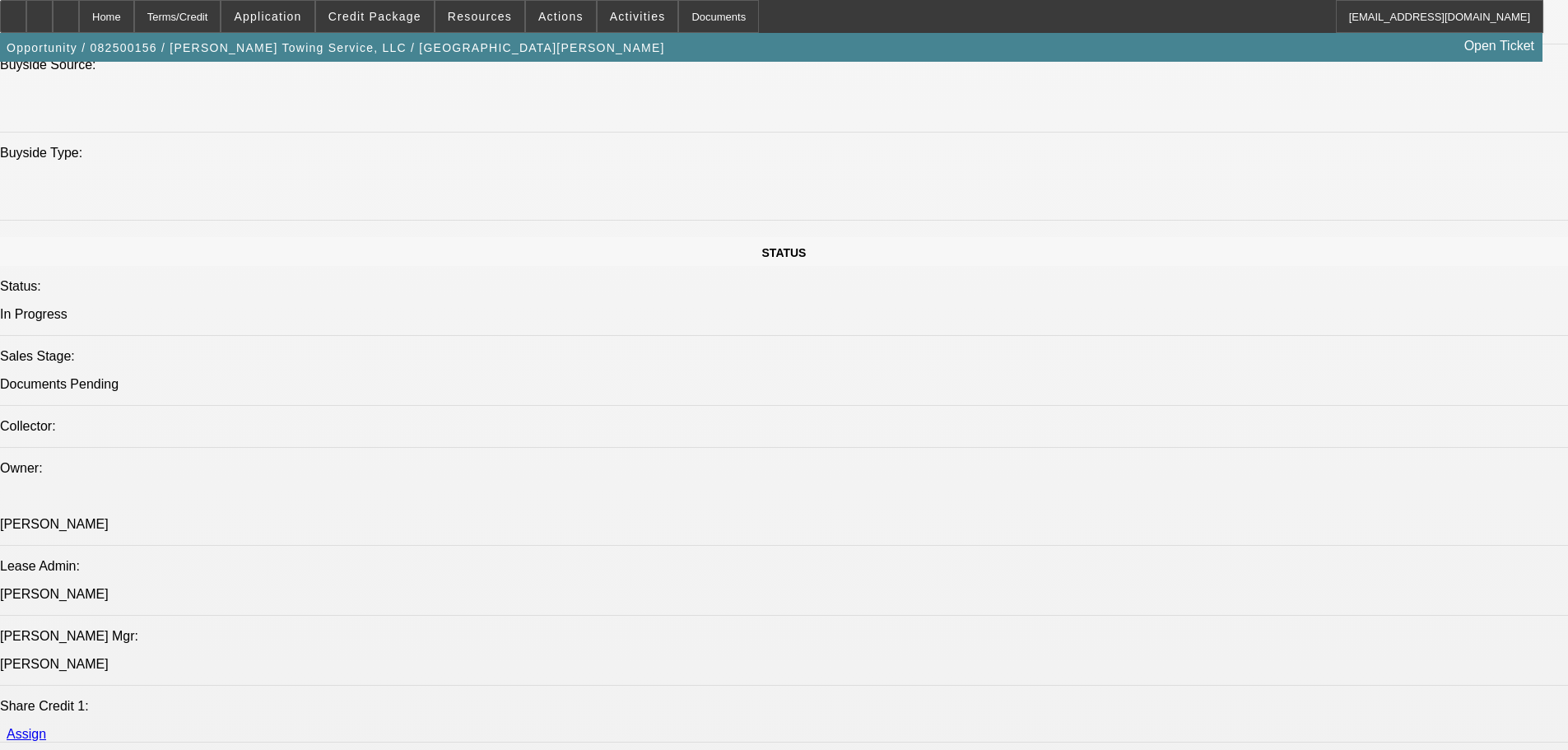
scroll to position [1729, 0]
